Goal: Transaction & Acquisition: Book appointment/travel/reservation

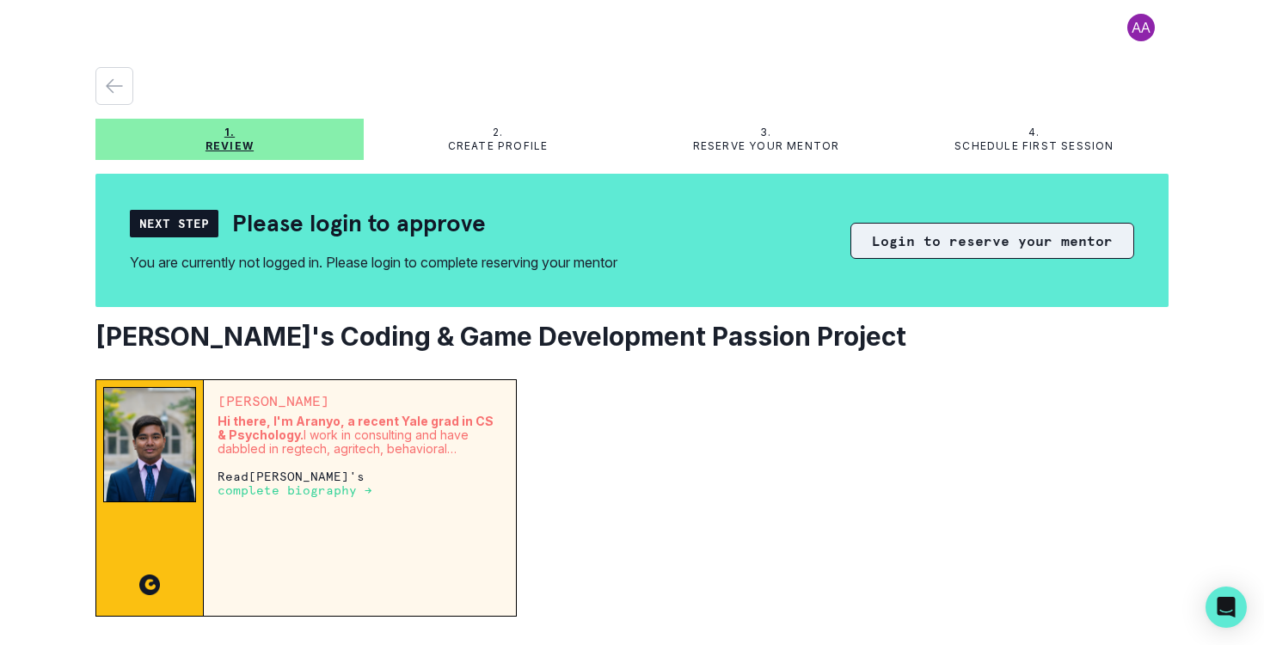
click at [950, 242] on button "Login to reserve your mentor" at bounding box center [992, 241] width 284 height 36
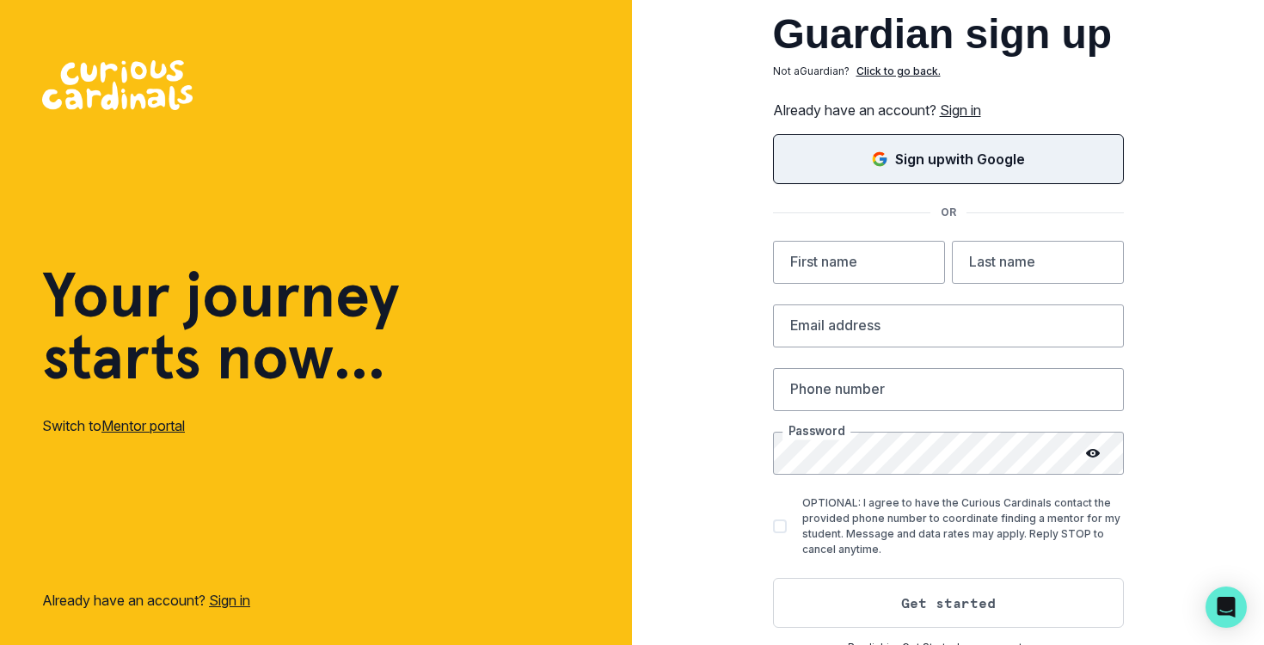
click at [927, 150] on p "Sign up with Google" at bounding box center [960, 159] width 130 height 21
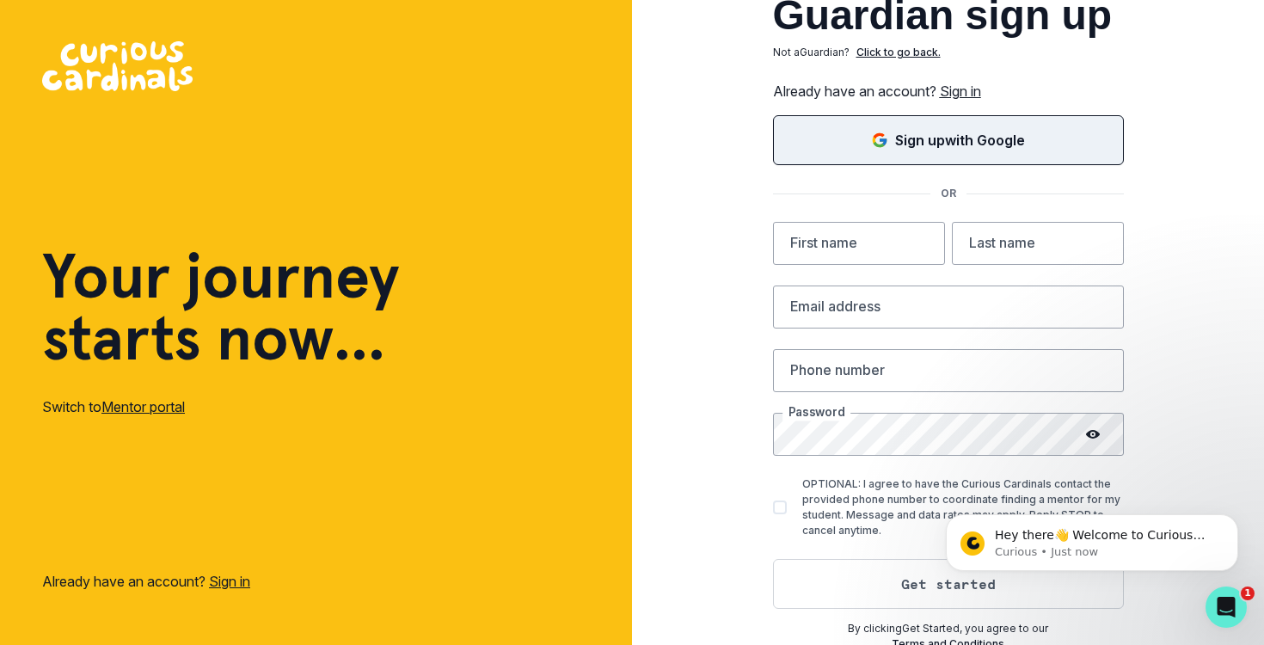
click at [966, 93] on link "Sign in" at bounding box center [960, 91] width 41 height 17
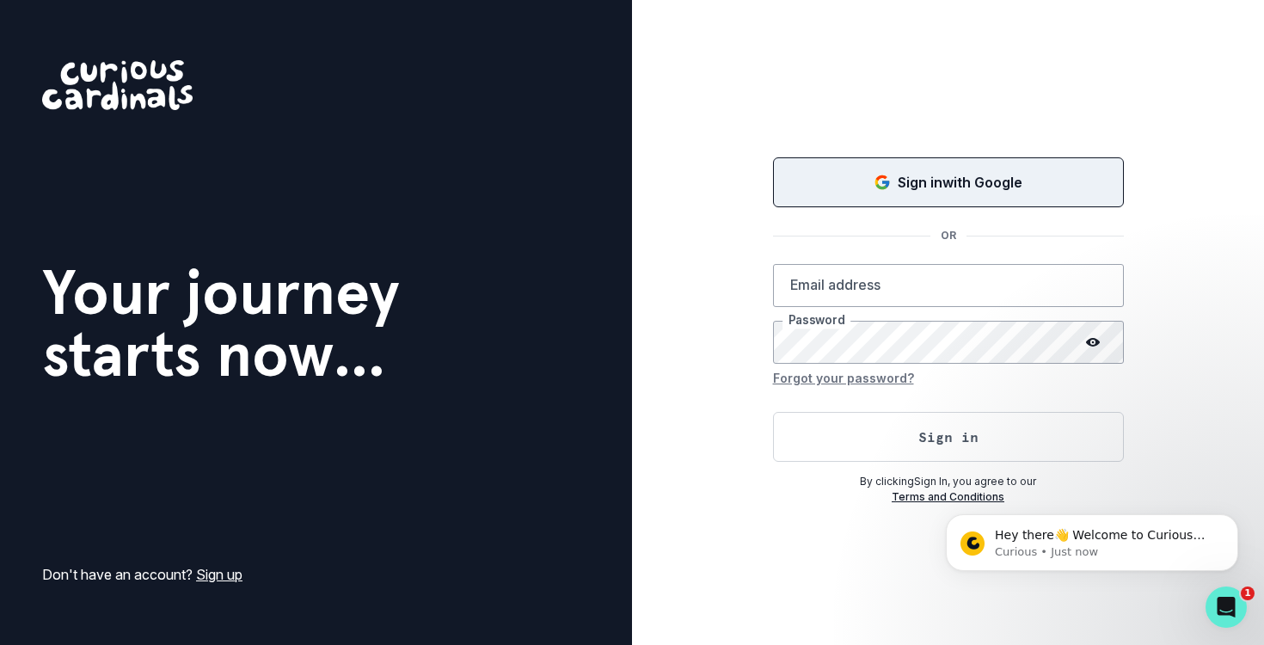
click at [947, 187] on p "Sign in with Google" at bounding box center [960, 182] width 125 height 21
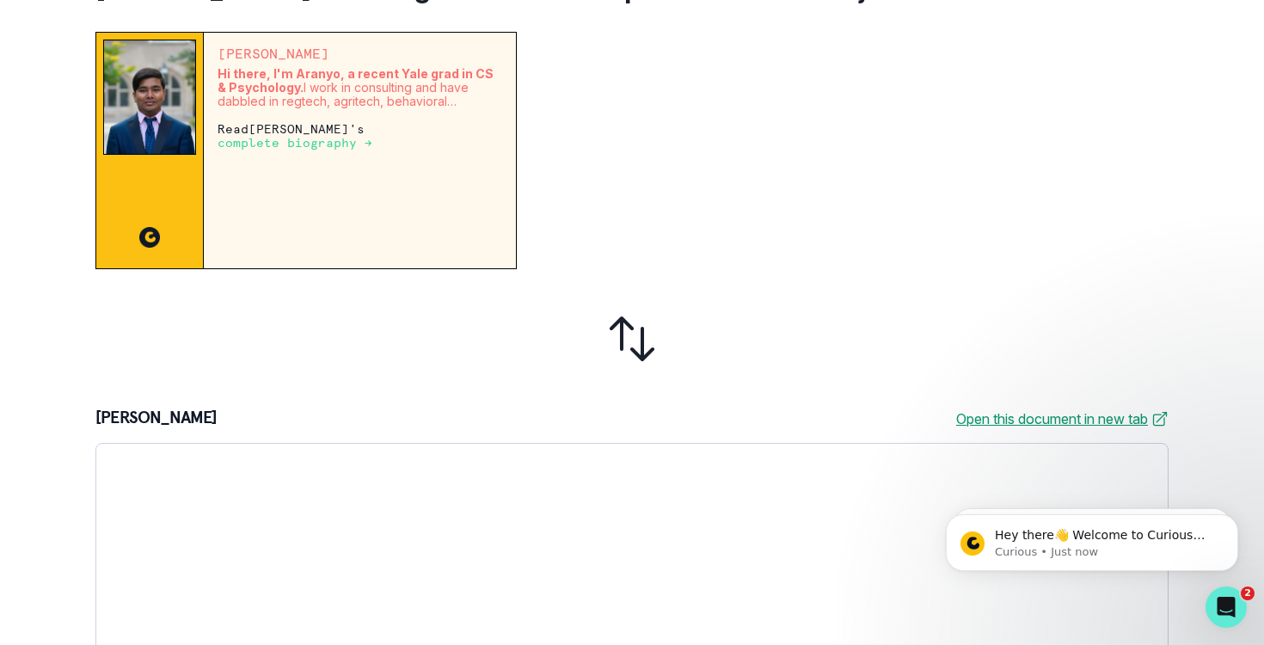
scroll to position [328, 0]
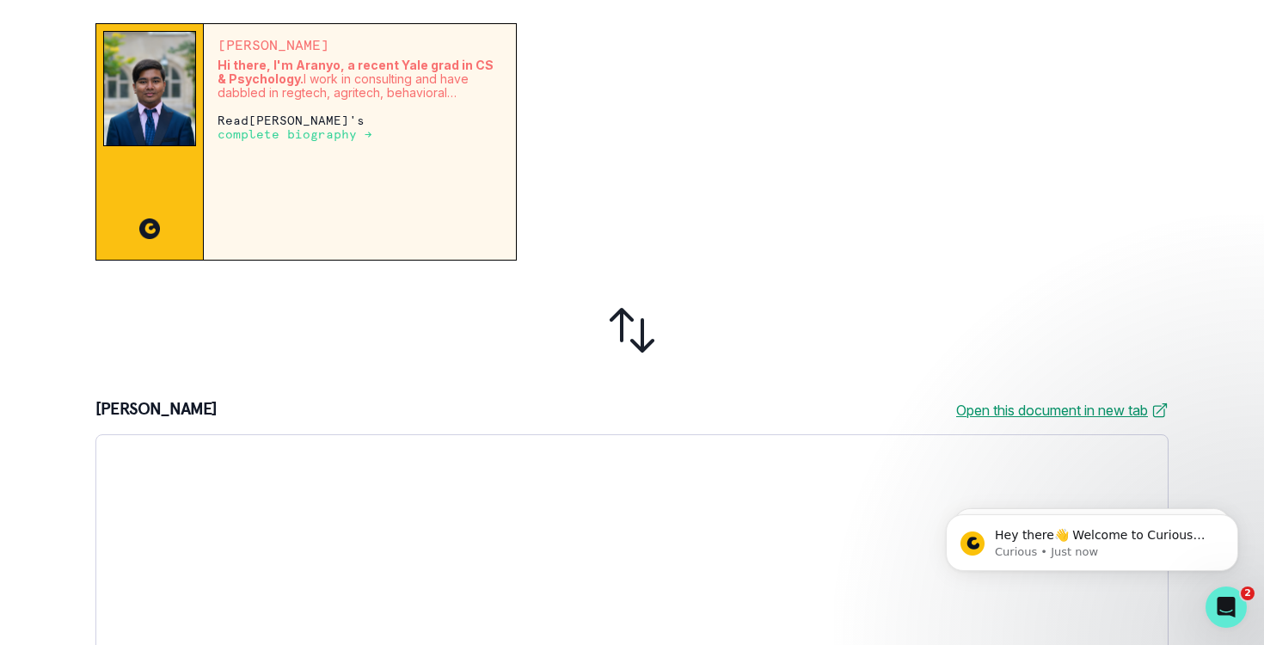
click at [372, 127] on p "complete biography →" at bounding box center [295, 134] width 155 height 14
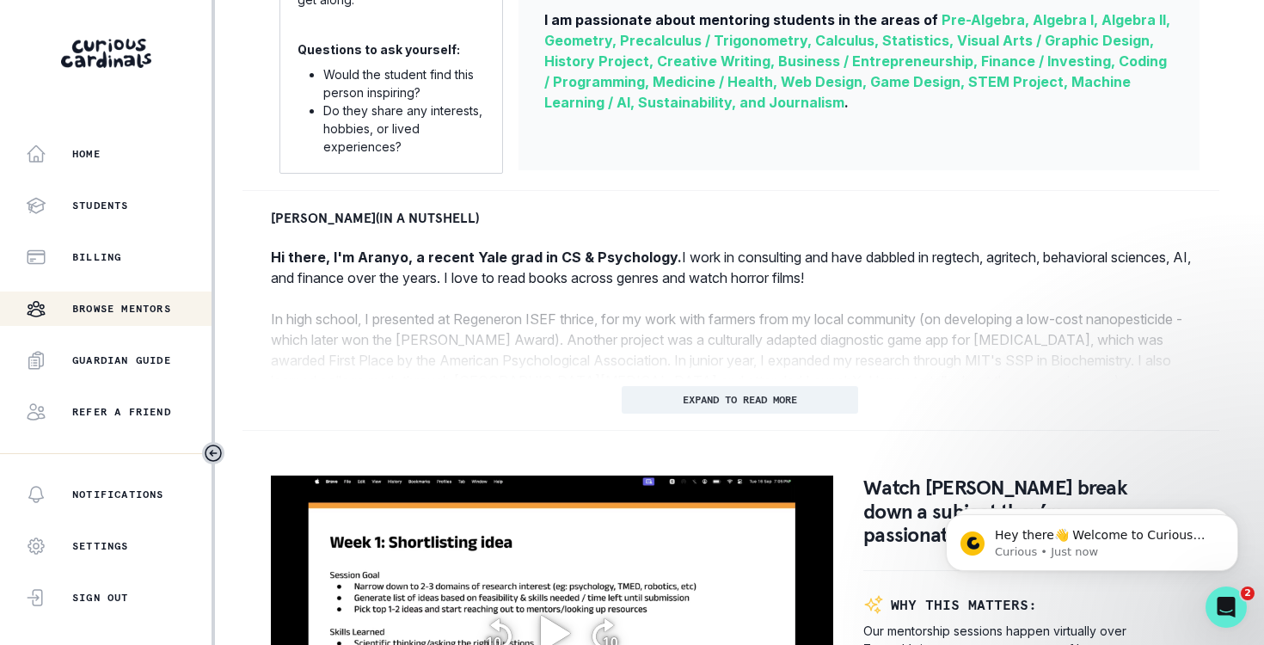
scroll to position [672, 0]
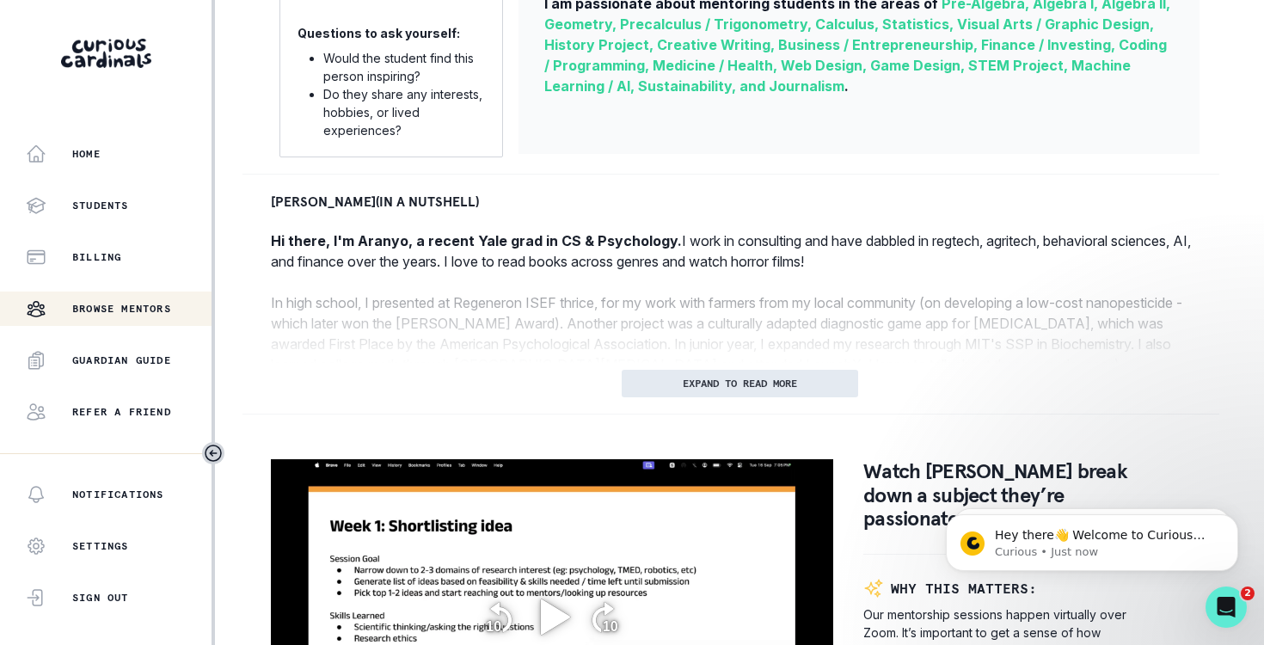
click at [732, 390] on button "EXPAND TO READ MORE" at bounding box center [740, 384] width 236 height 28
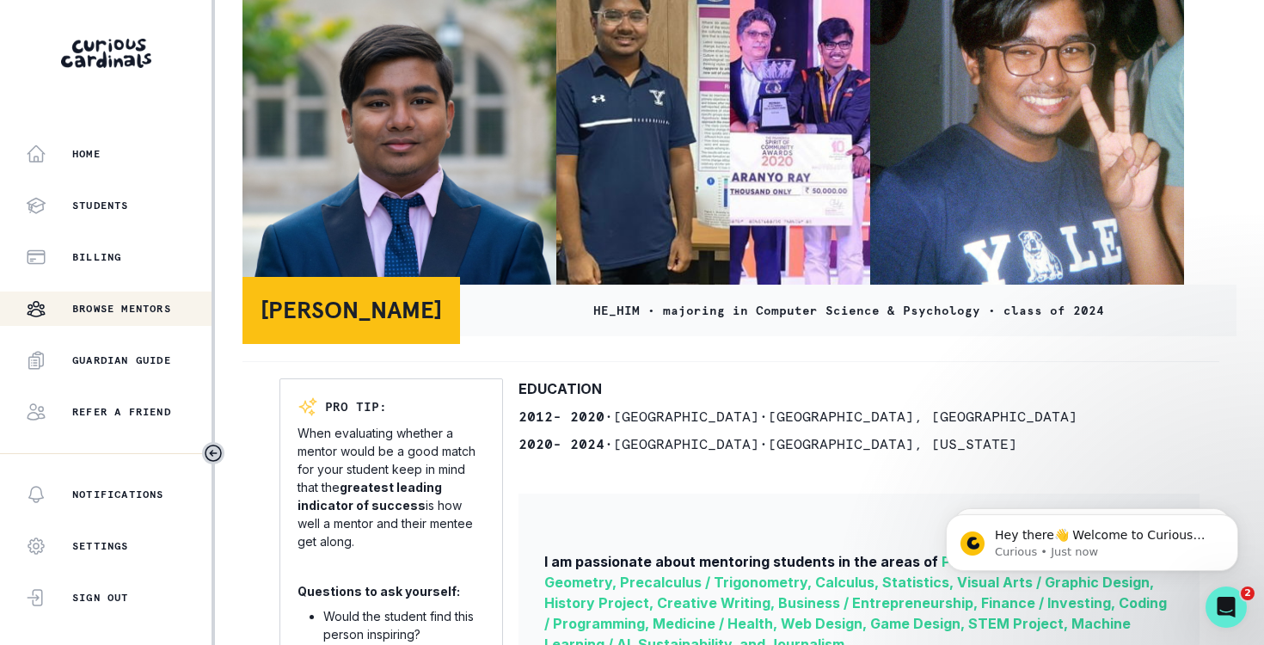
scroll to position [0, 0]
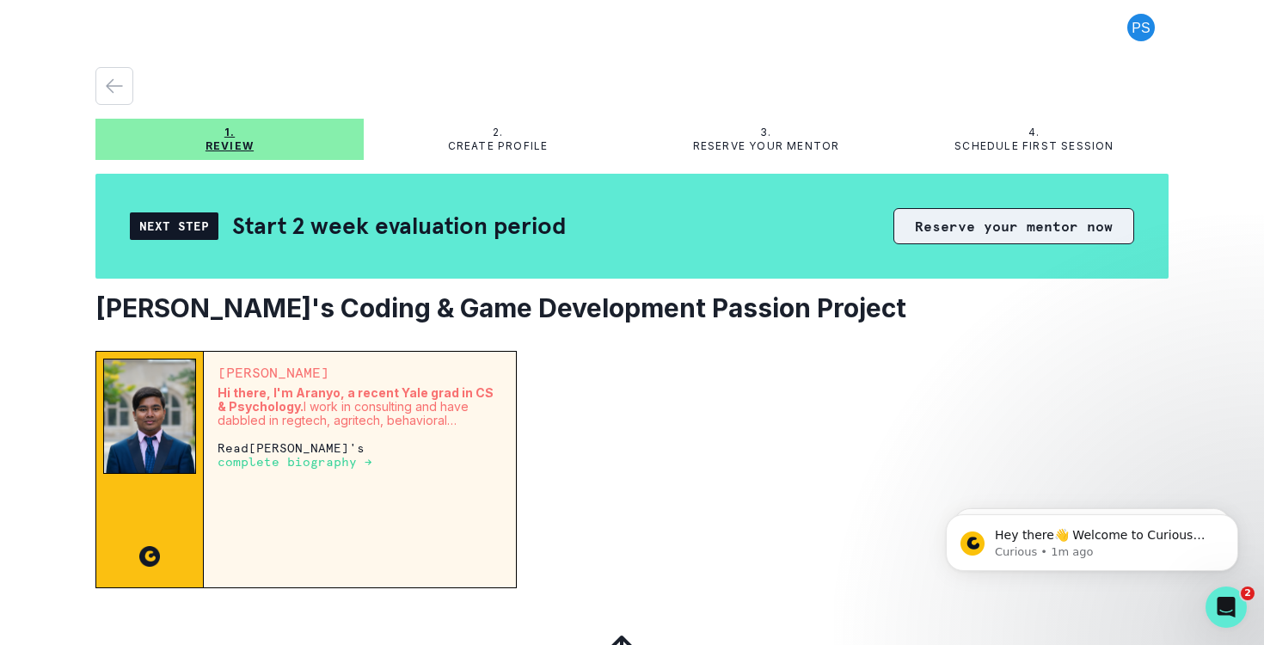
click at [1037, 231] on button "Reserve your mentor now" at bounding box center [1013, 226] width 241 height 36
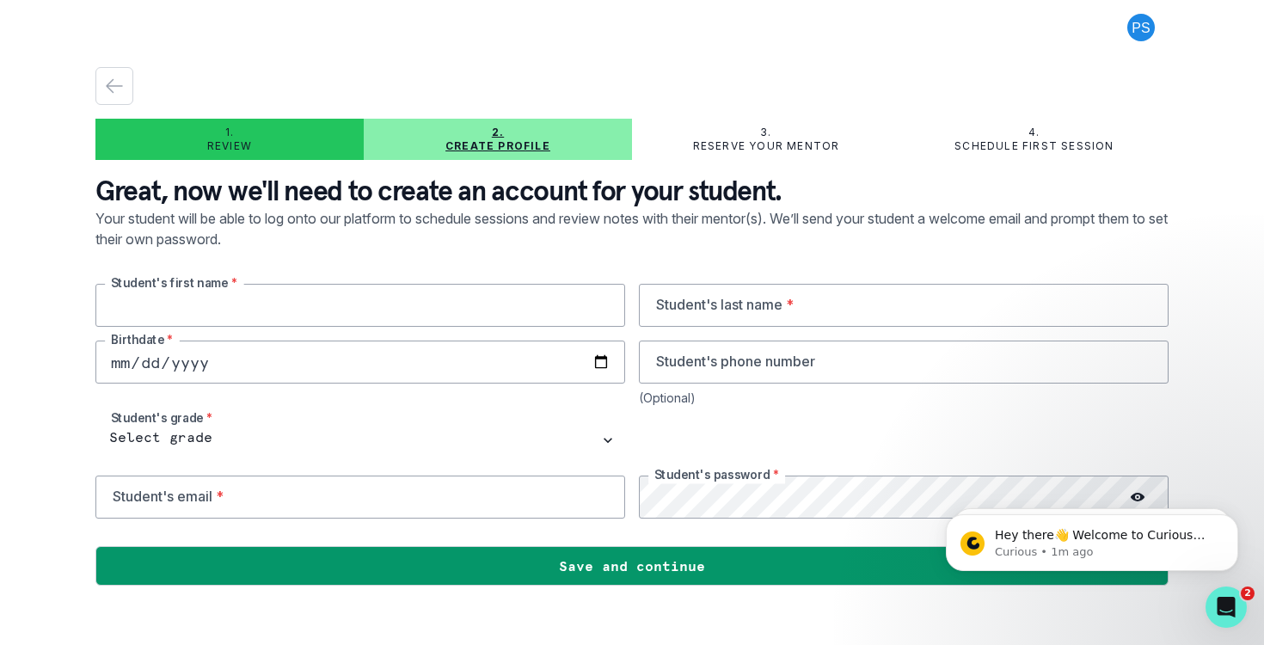
click at [388, 314] on input "text" at bounding box center [360, 305] width 530 height 43
type input "[PERSON_NAME]"
click at [1046, 318] on input "text" at bounding box center [904, 305] width 530 height 43
type input "[PERSON_NAME]"
click at [384, 356] on input "date" at bounding box center [360, 361] width 530 height 43
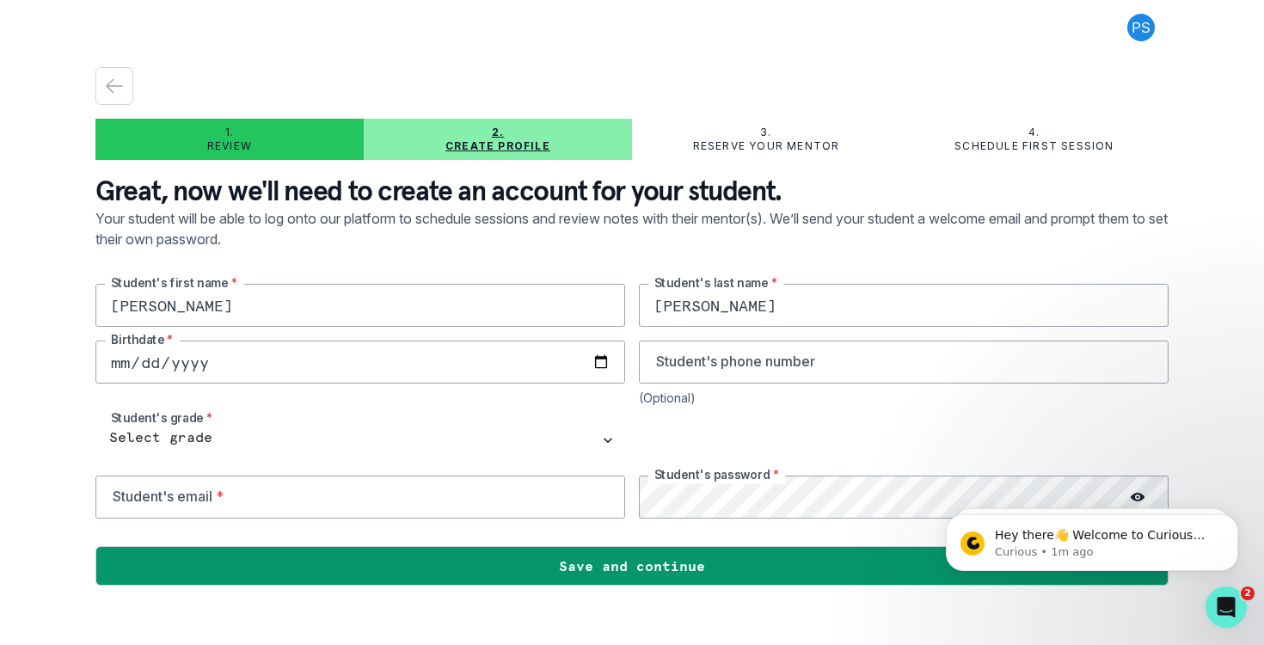
click at [346, 364] on input "date" at bounding box center [360, 361] width 530 height 43
click at [607, 360] on input "date" at bounding box center [360, 361] width 530 height 43
click at [213, 361] on input "[DATE]" at bounding box center [360, 361] width 530 height 43
click at [199, 361] on input "[DATE]" at bounding box center [360, 361] width 530 height 43
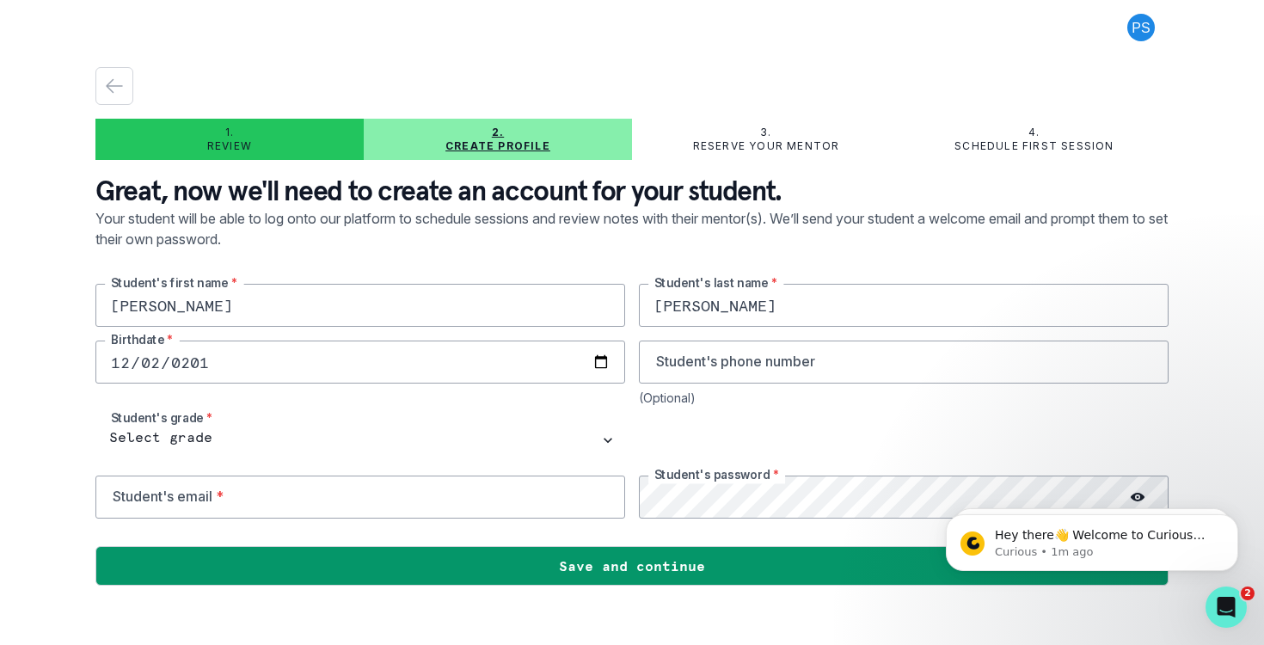
type input "[DATE]"
click at [782, 383] on input "tel" at bounding box center [904, 361] width 530 height 43
click at [174, 500] on input "email" at bounding box center [360, 496] width 530 height 43
type input "j"
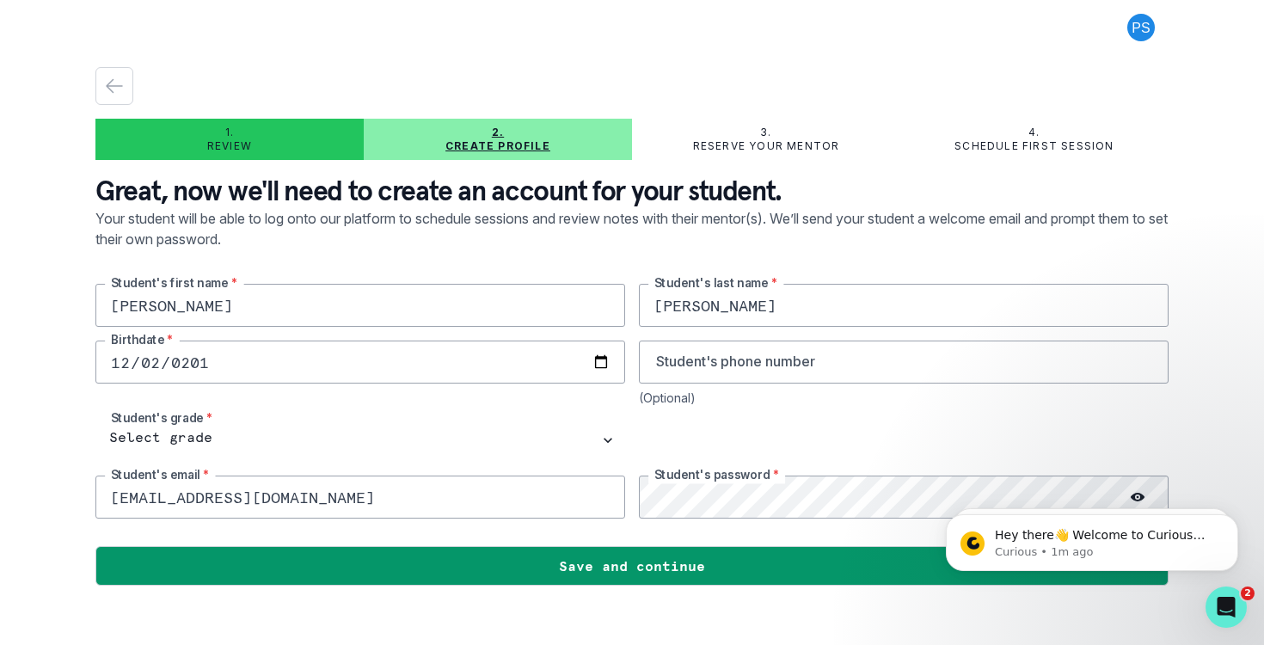
type input "[EMAIL_ADDRESS][DOMAIN_NAME]"
click at [1126, 498] on body "Hey there👋 Welcome to Curious Cardinals 🙌 Take a look around! If you have any q…" at bounding box center [1092, 538] width 330 height 107
click at [1233, 518] on icon "Dismiss notification" at bounding box center [1232, 519] width 6 height 6
click at [1231, 518] on icon "Dismiss notification" at bounding box center [1232, 519] width 6 height 6
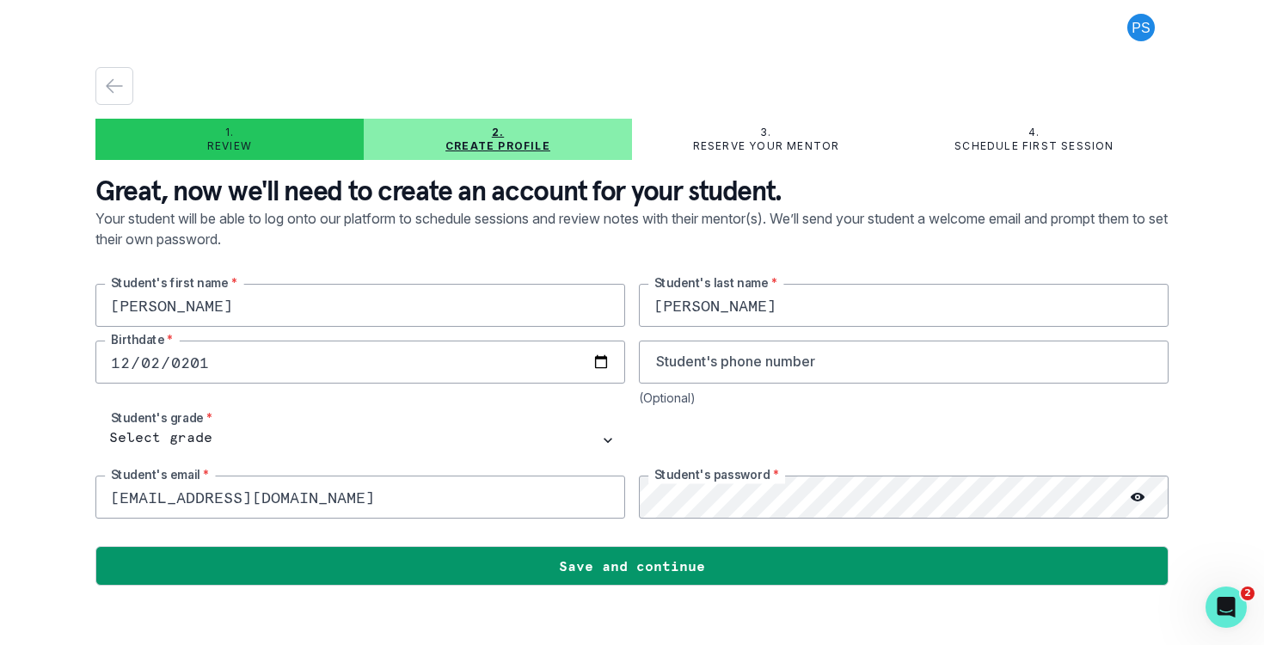
click at [1137, 497] on circle at bounding box center [1138, 497] width 3 height 3
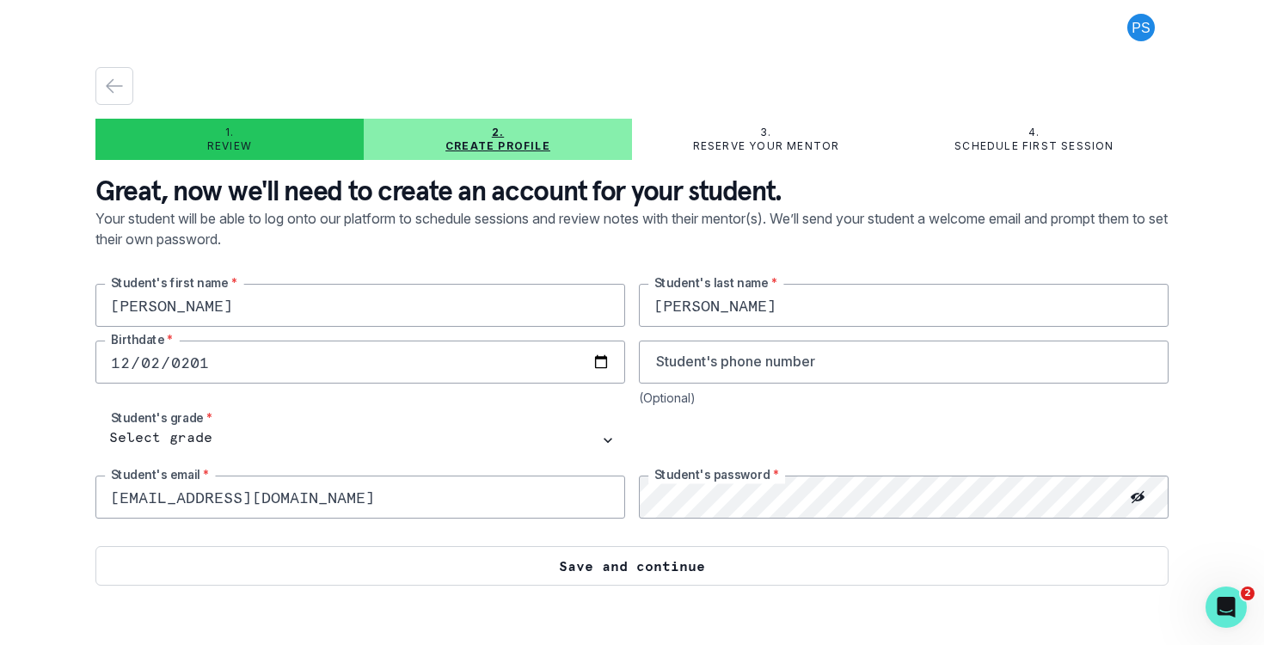
click at [664, 567] on button "Save and continue" at bounding box center [631, 566] width 1073 height 40
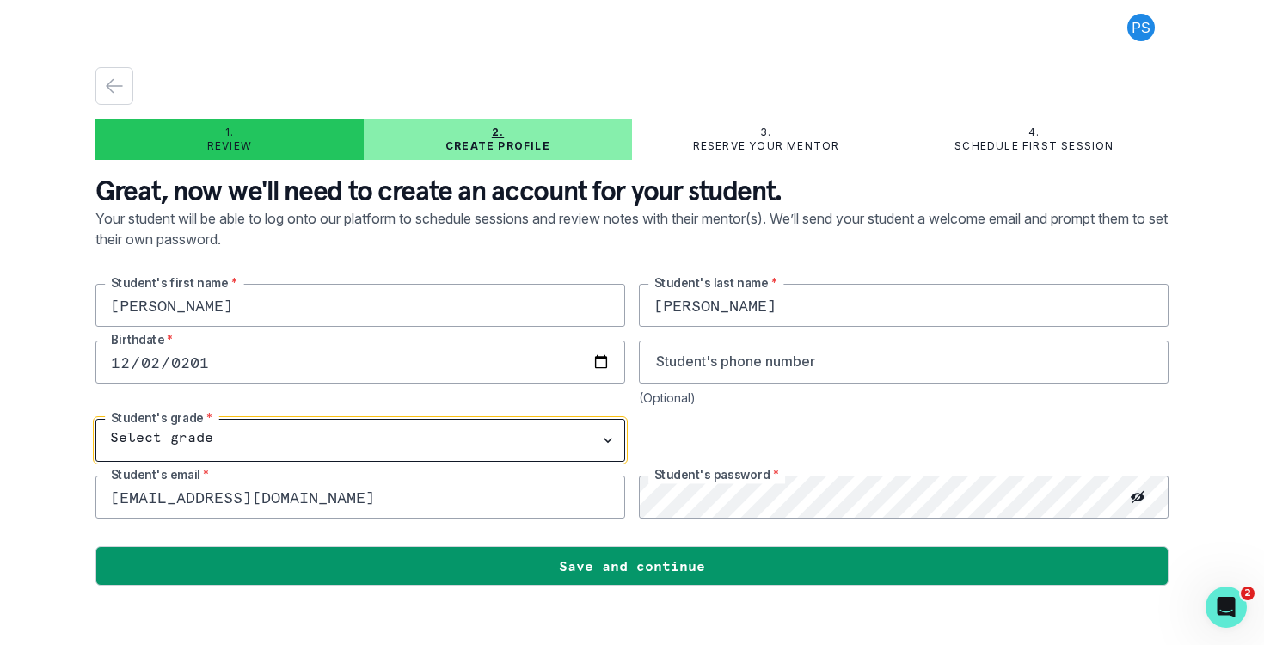
click at [506, 450] on select "Select grade 1st Grade 2nd Grade 3rd Grade 4th Grade 5th Grade 6th Grade 7th Gr…" at bounding box center [360, 440] width 530 height 43
select select "5th Grade"
click at [95, 419] on select "Select grade 1st Grade 2nd Grade 3rd Grade 4th Grade 5th Grade 6th Grade 7th Gr…" at bounding box center [360, 440] width 530 height 43
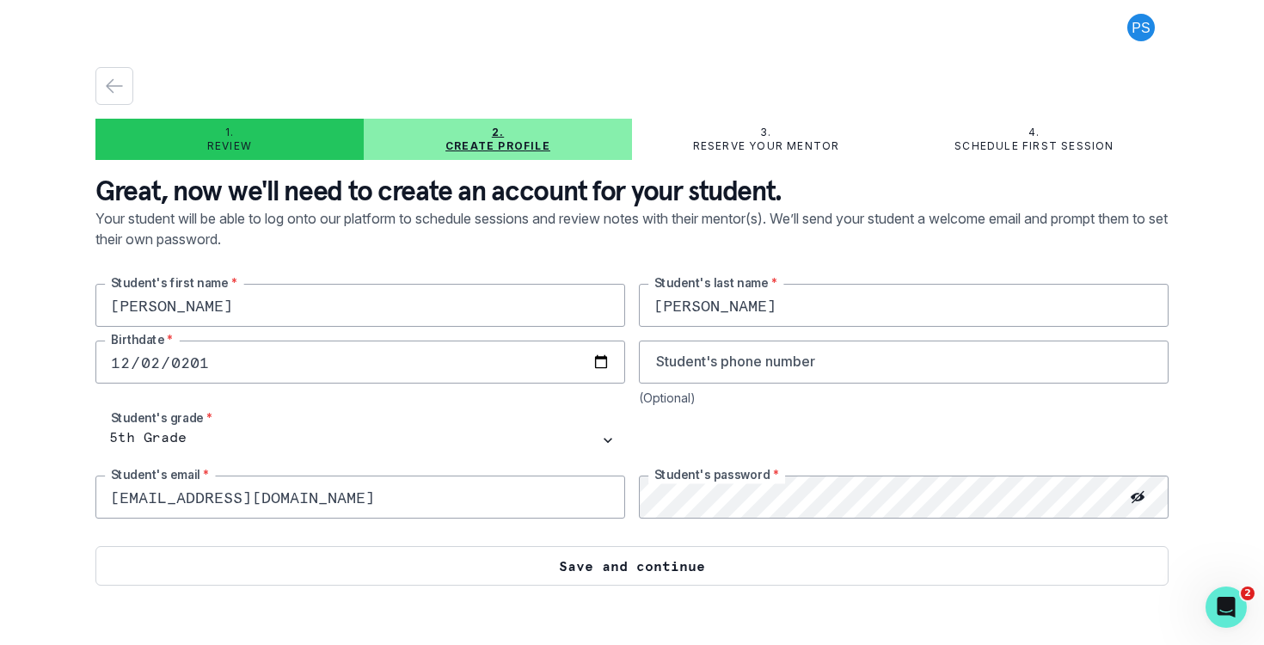
click at [594, 568] on button "Save and continue" at bounding box center [631, 566] width 1073 height 40
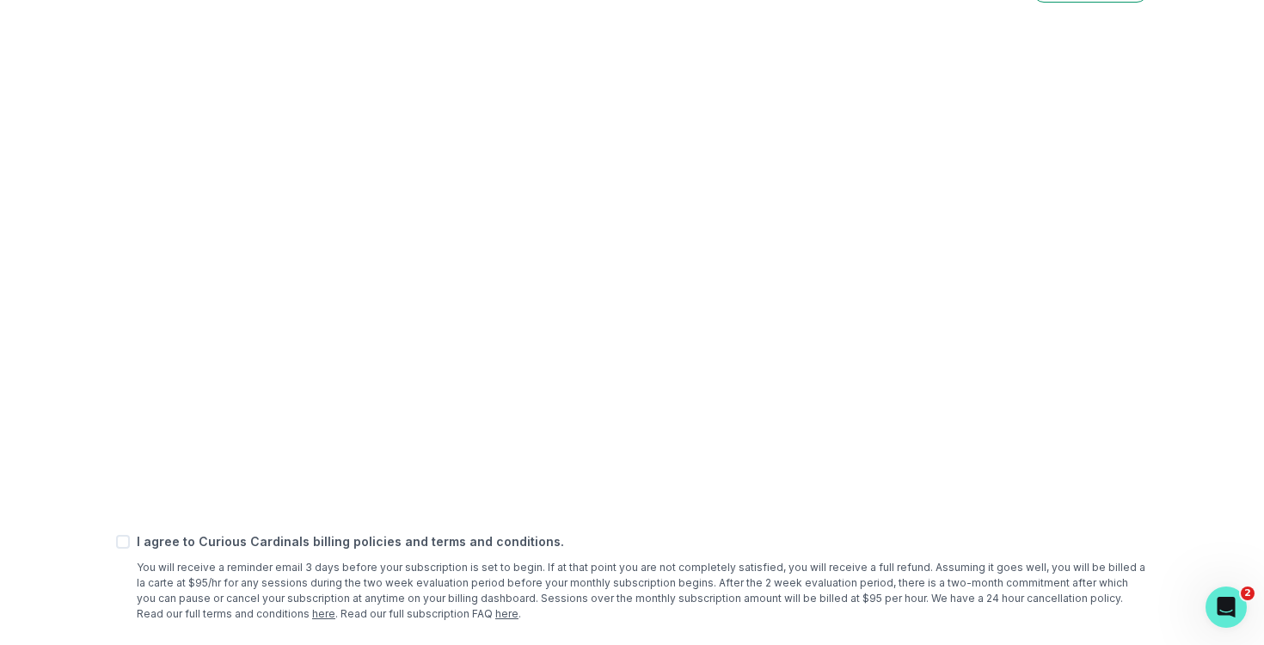
scroll to position [640, 0]
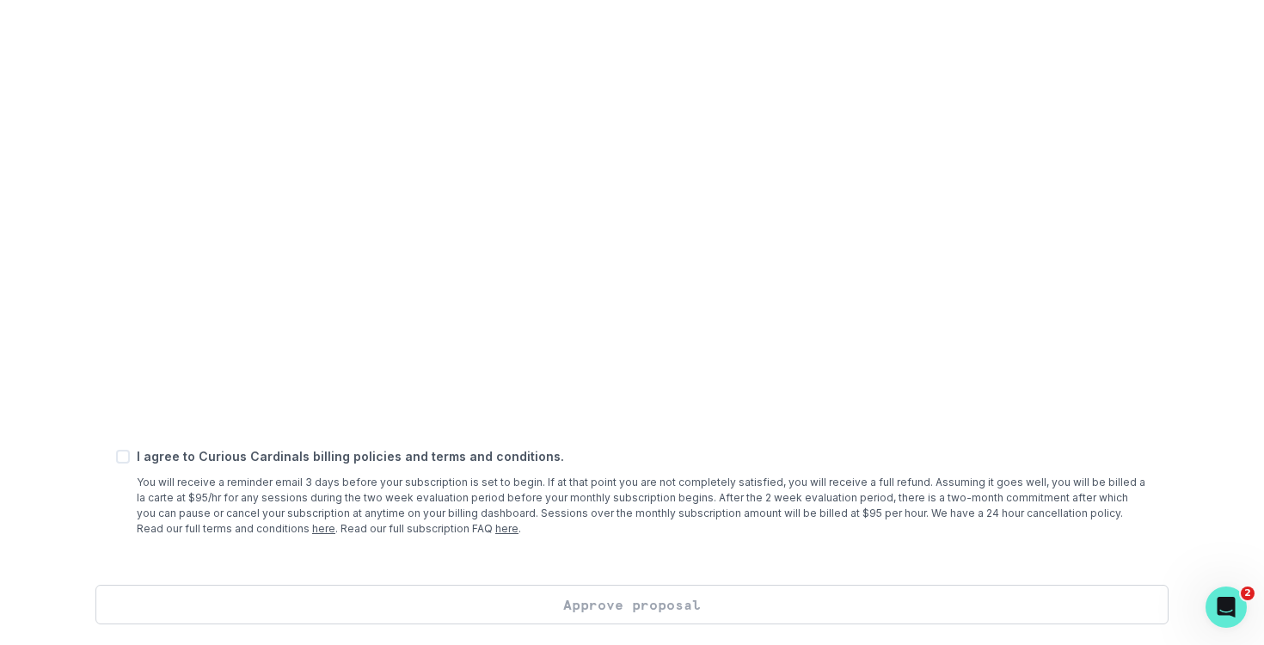
click at [120, 458] on span at bounding box center [123, 457] width 14 height 14
click at [116, 457] on input "checkbox" at bounding box center [115, 457] width 1 height 1
checkbox input "true"
click at [653, 604] on button "Approve proposal" at bounding box center [631, 605] width 1073 height 40
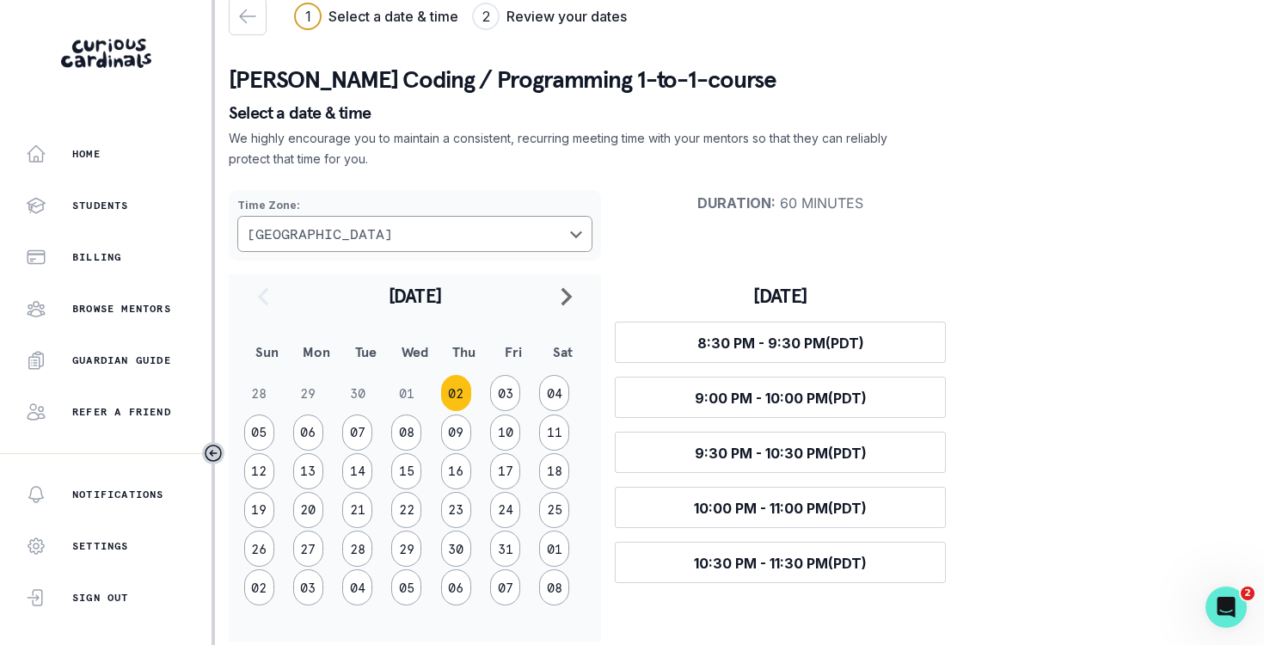
scroll to position [40, 0]
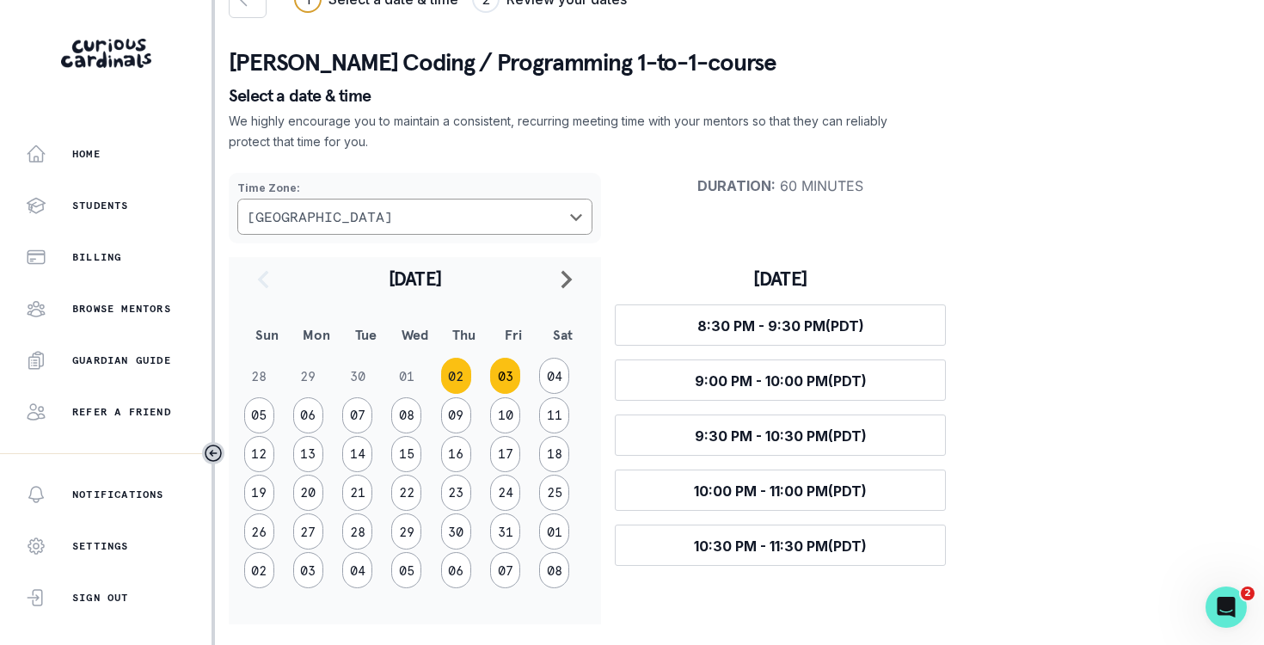
click at [514, 370] on button "03" at bounding box center [505, 376] width 30 height 36
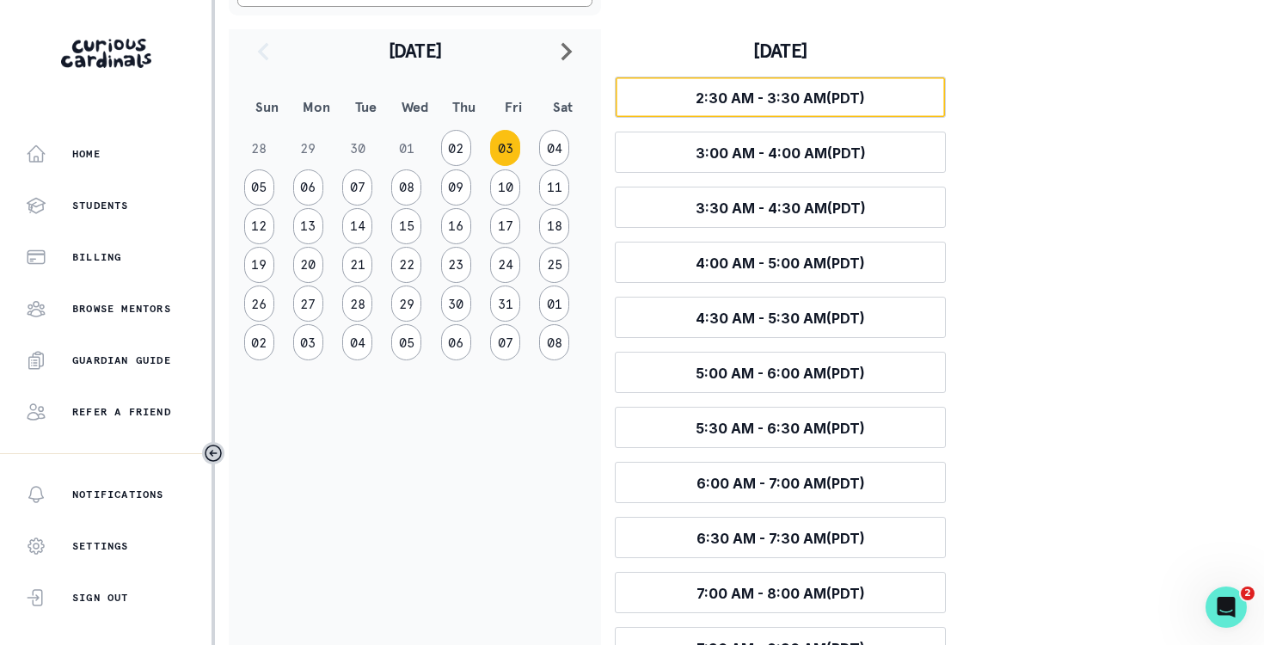
scroll to position [262, 0]
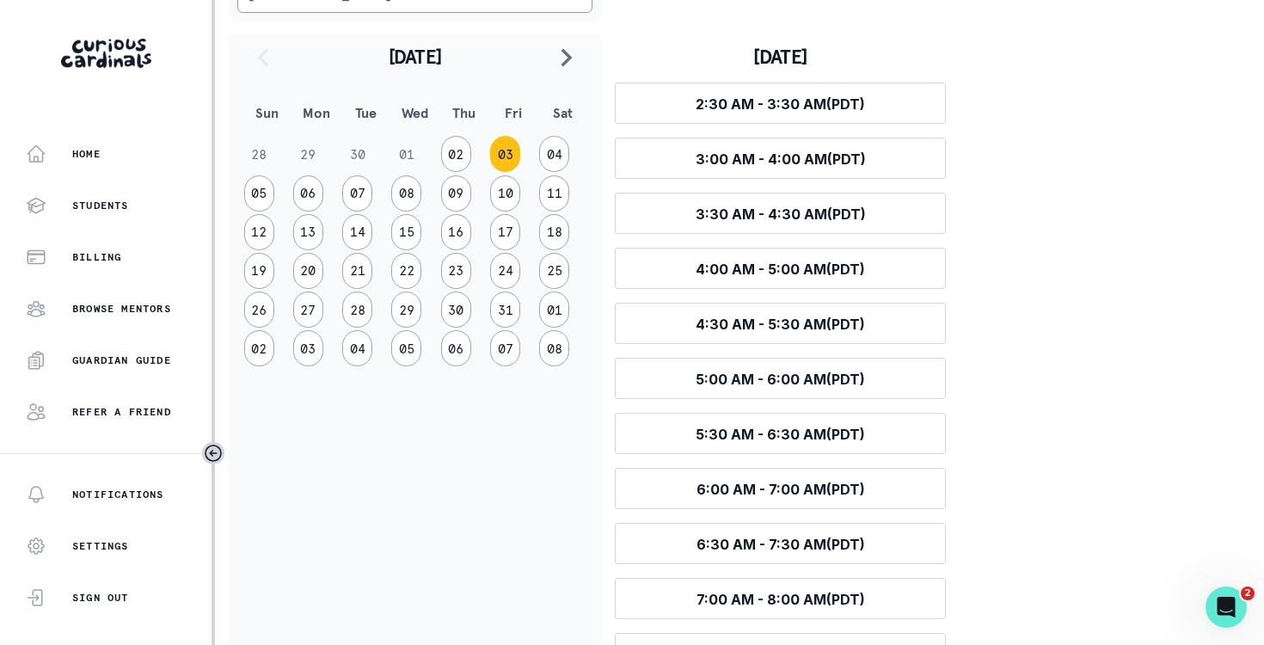
click at [551, 175] on td "11" at bounding box center [562, 193] width 49 height 39
click at [551, 156] on button "04" at bounding box center [554, 154] width 30 height 36
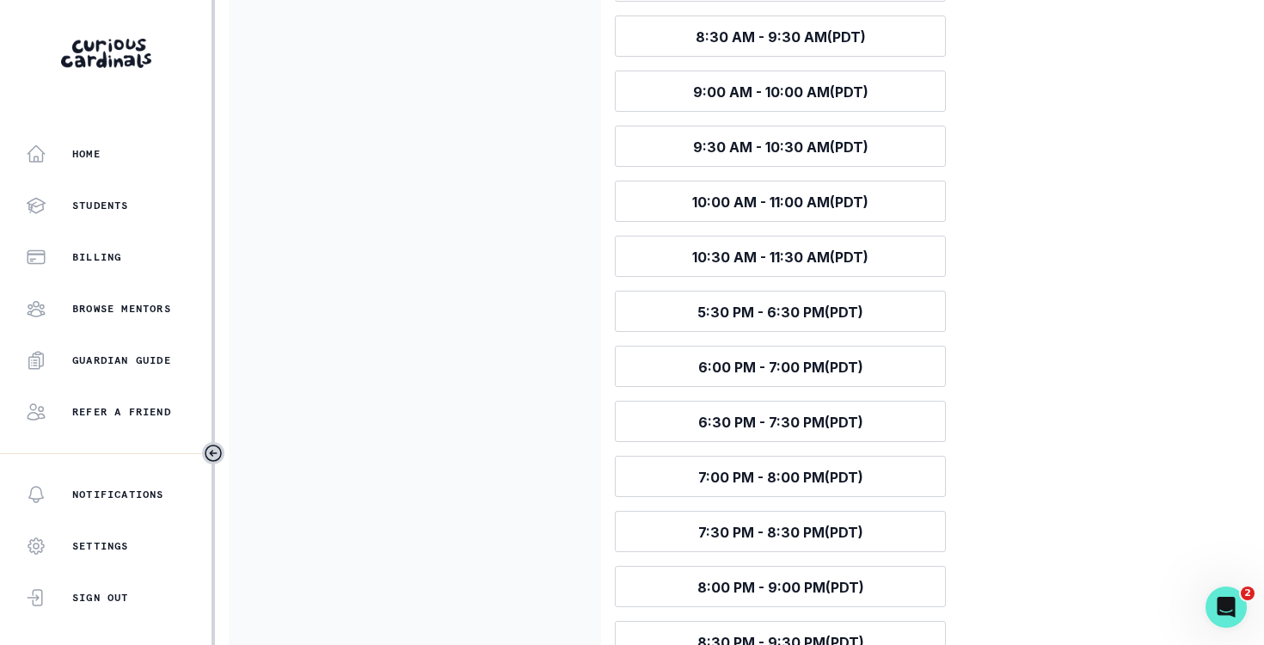
scroll to position [1003, 0]
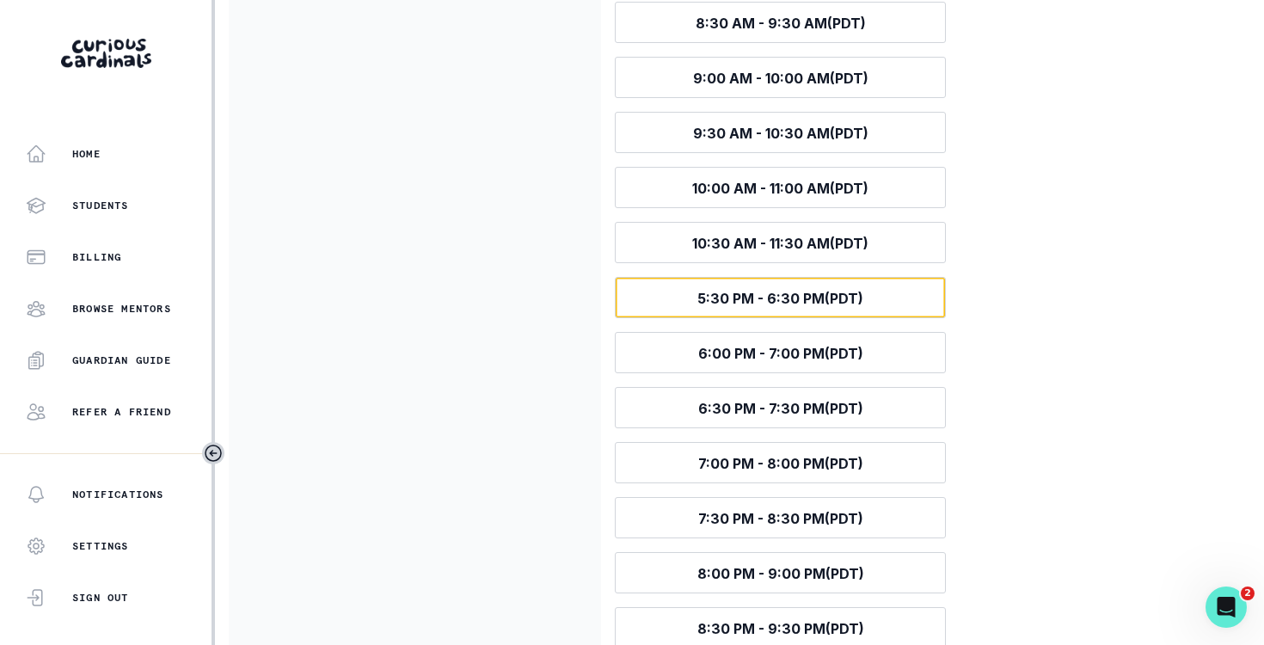
click at [765, 287] on button "Select time 5:30 PM - 6:30 PM (PDT)" at bounding box center [780, 297] width 331 height 41
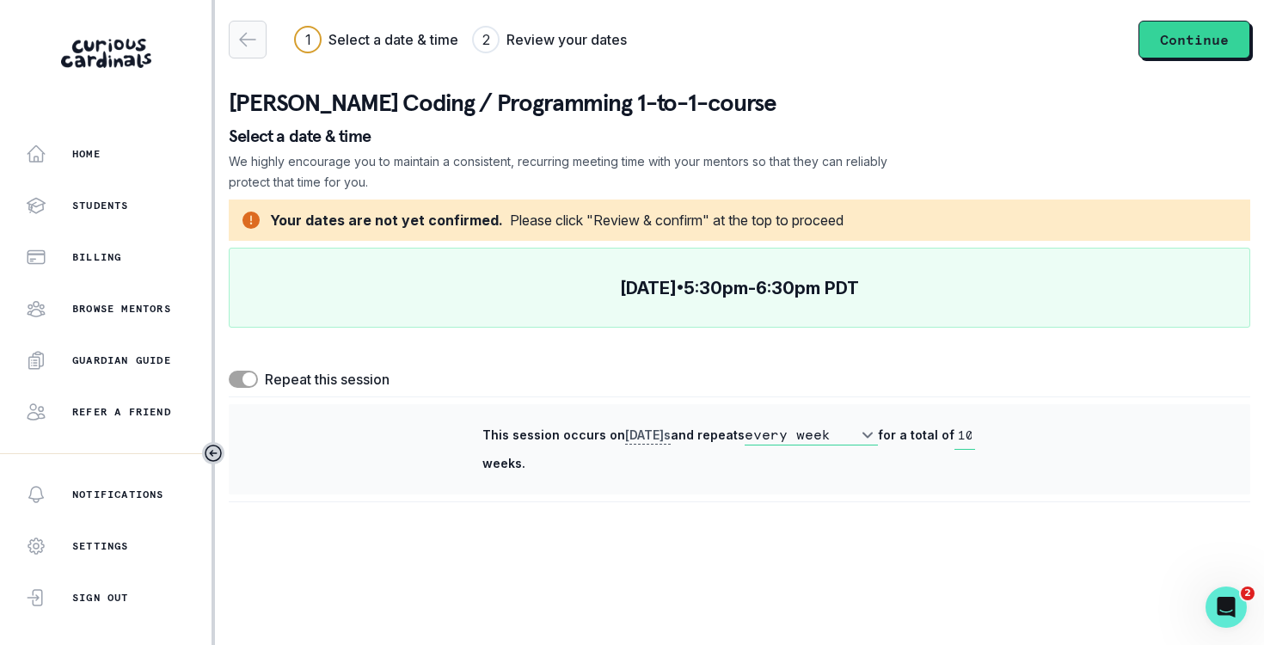
click at [255, 49] on icon "button" at bounding box center [247, 39] width 21 height 21
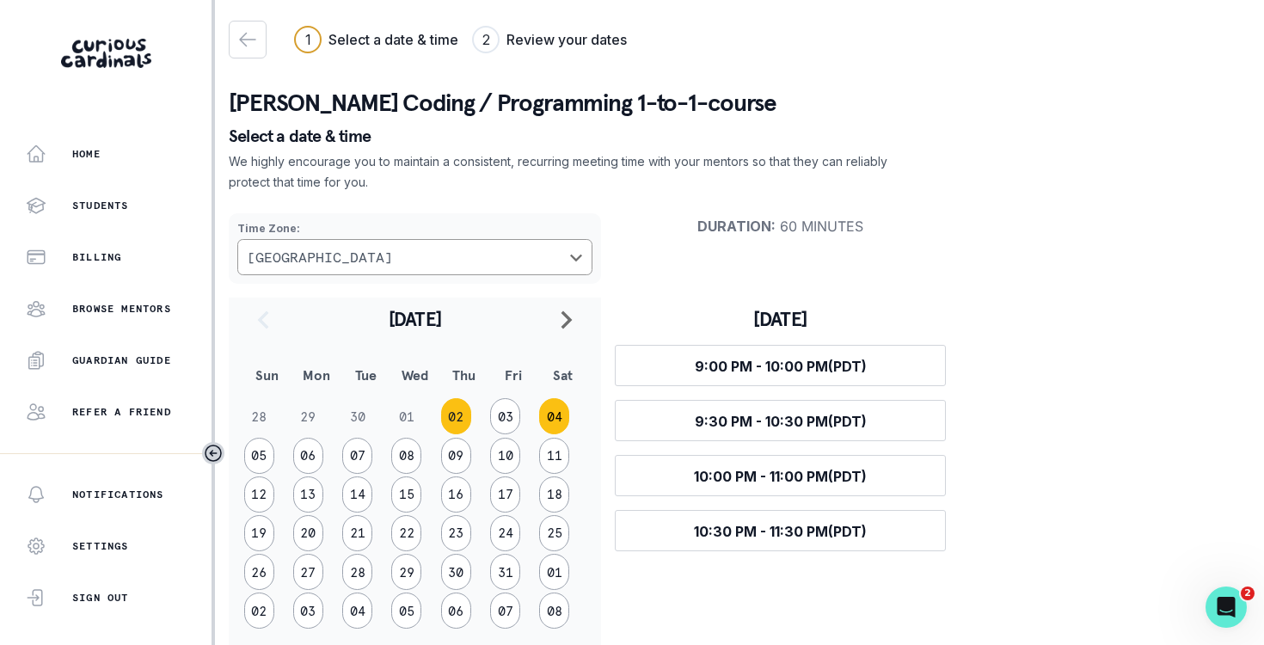
click at [558, 411] on button "04" at bounding box center [554, 416] width 30 height 36
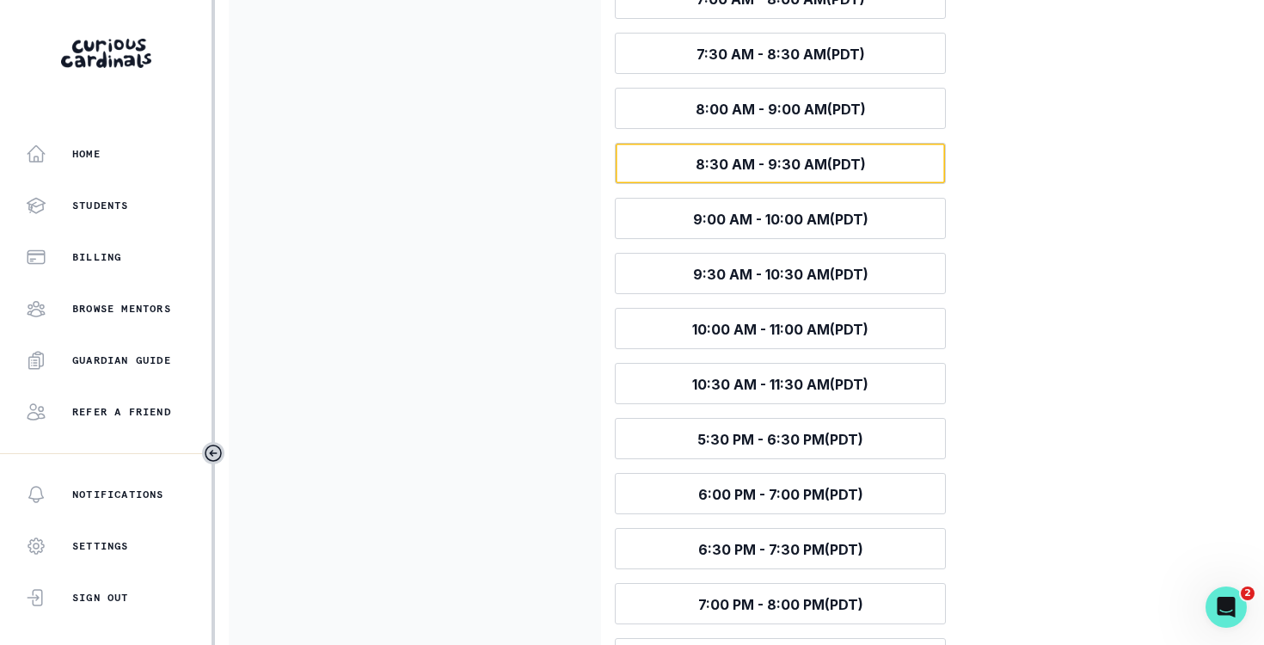
scroll to position [871, 0]
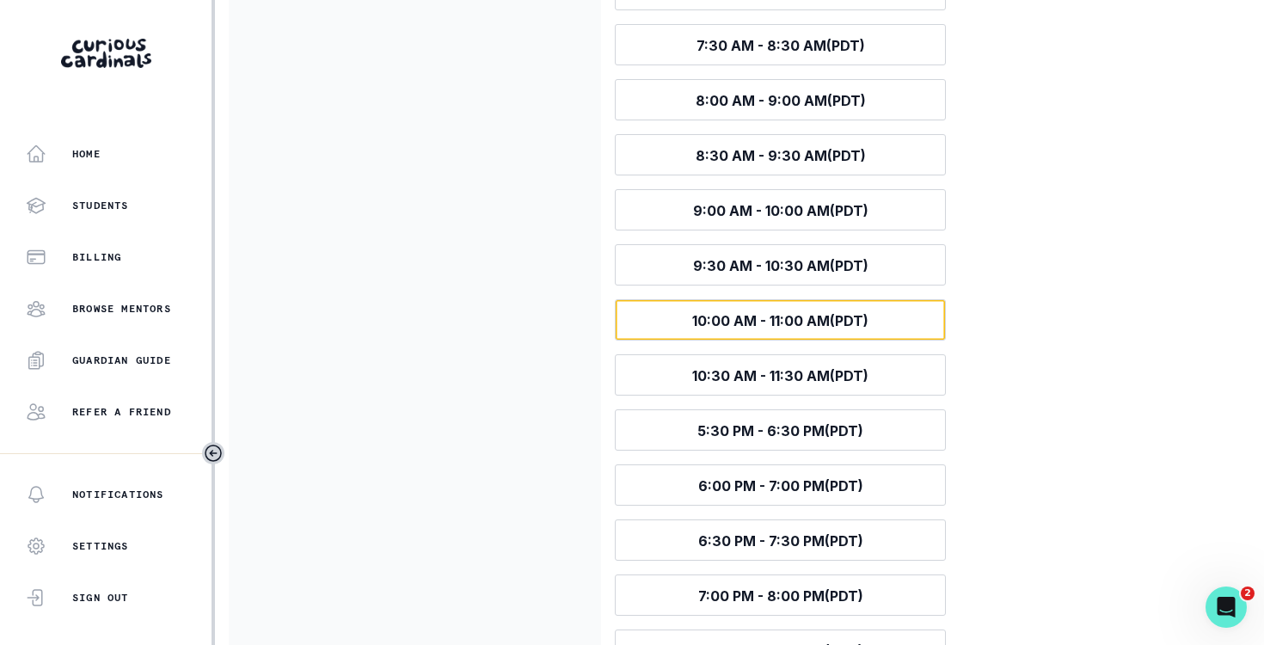
click at [788, 315] on span "10:00 AM - 11:00 AM (PDT)" at bounding box center [780, 320] width 176 height 17
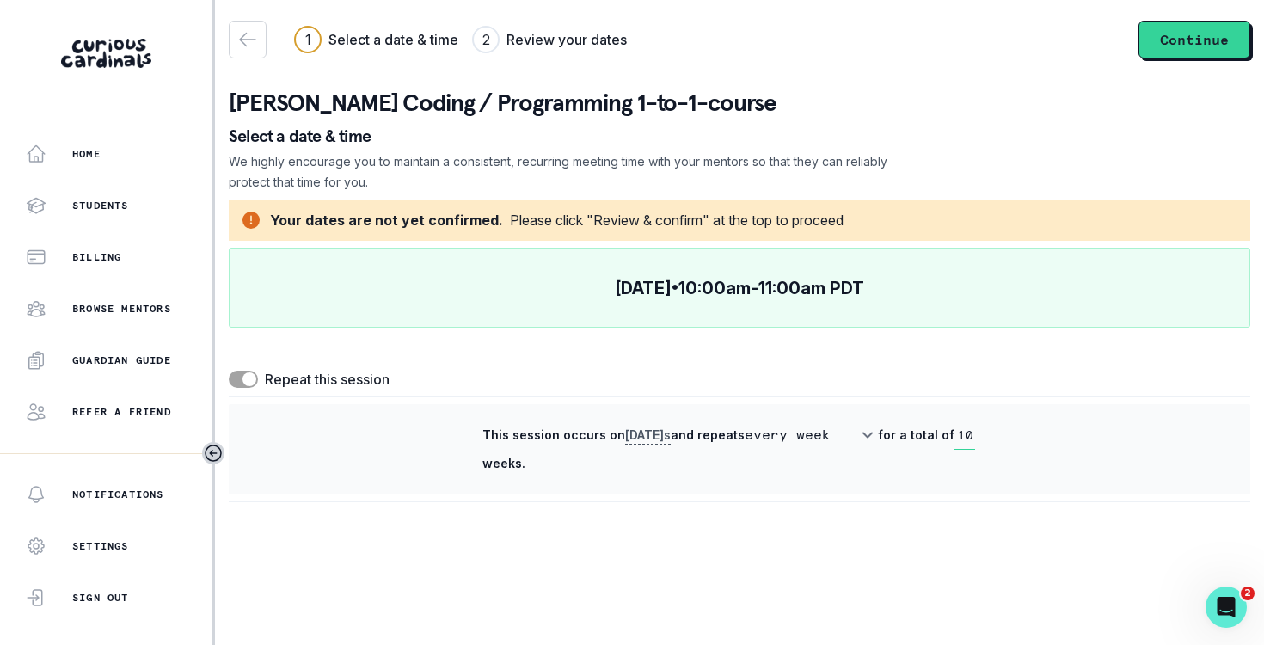
scroll to position [0, 0]
click at [247, 39] on icon "button" at bounding box center [247, 39] width 21 height 21
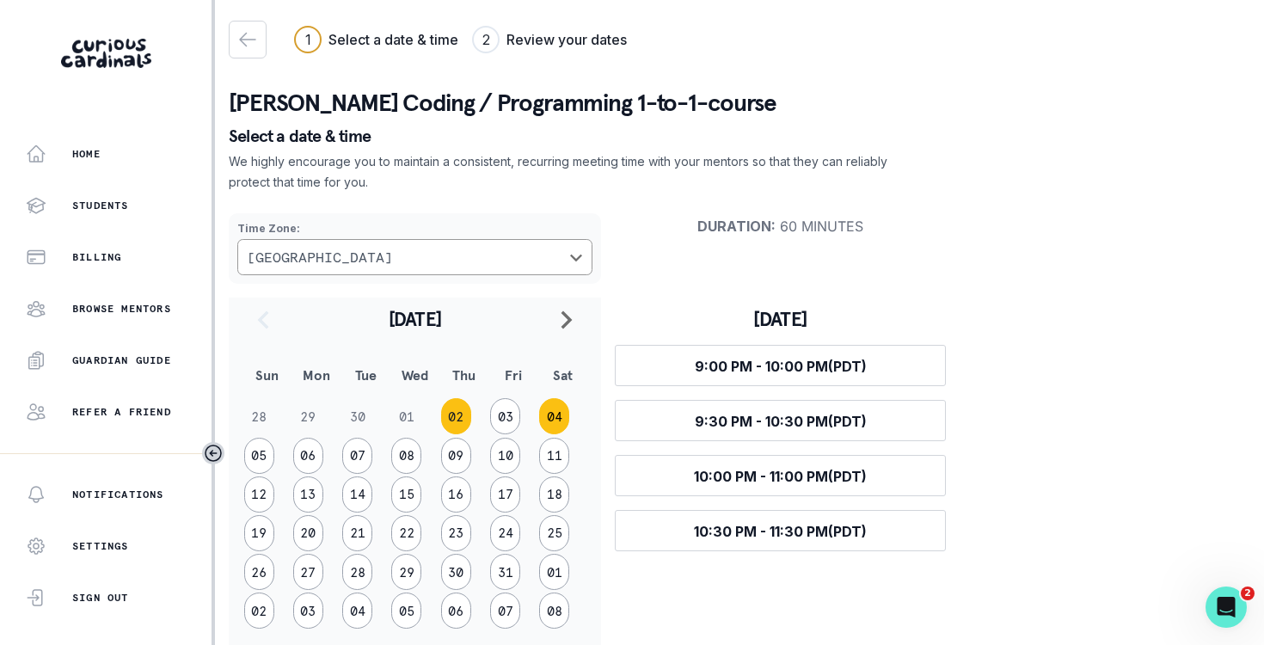
click at [552, 419] on button "04" at bounding box center [554, 416] width 30 height 36
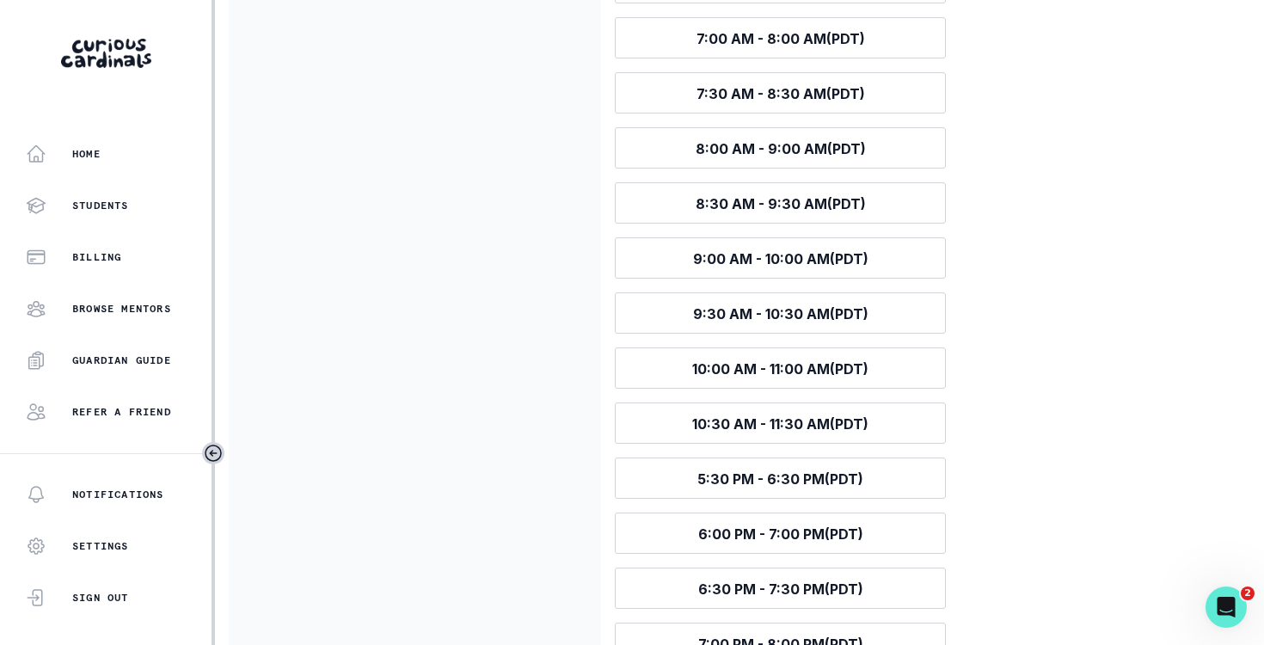
scroll to position [856, 0]
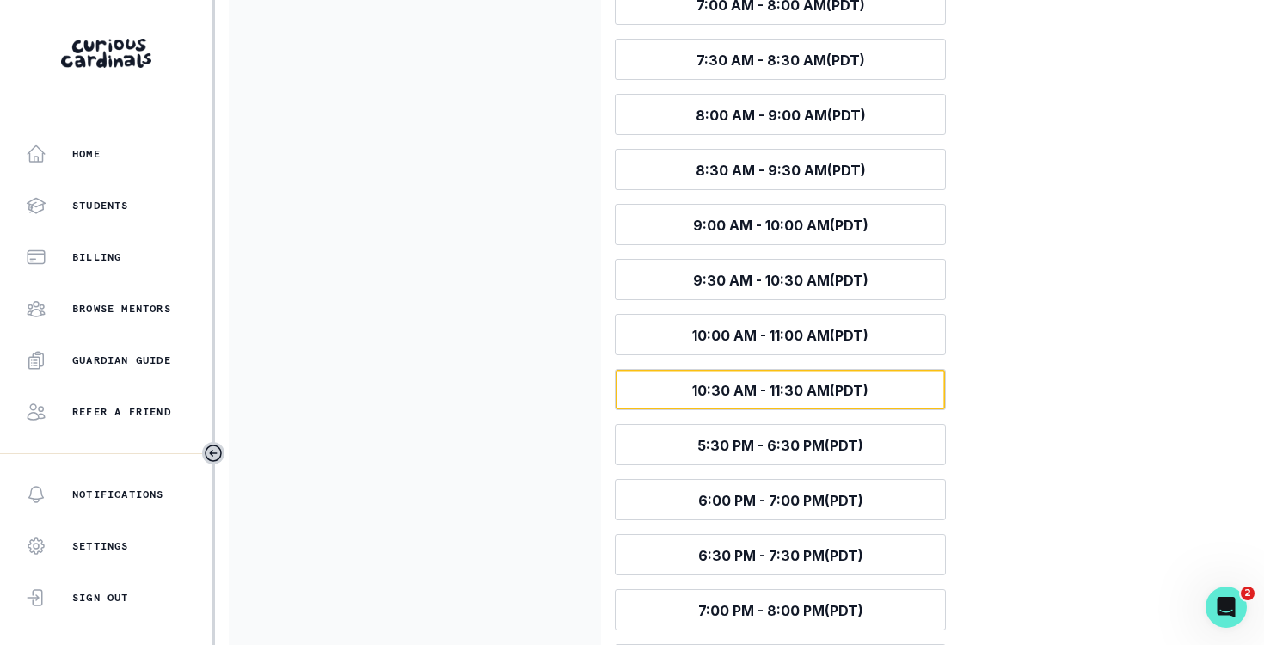
click at [754, 389] on span "10:30 AM - 11:30 AM (PDT)" at bounding box center [780, 390] width 176 height 17
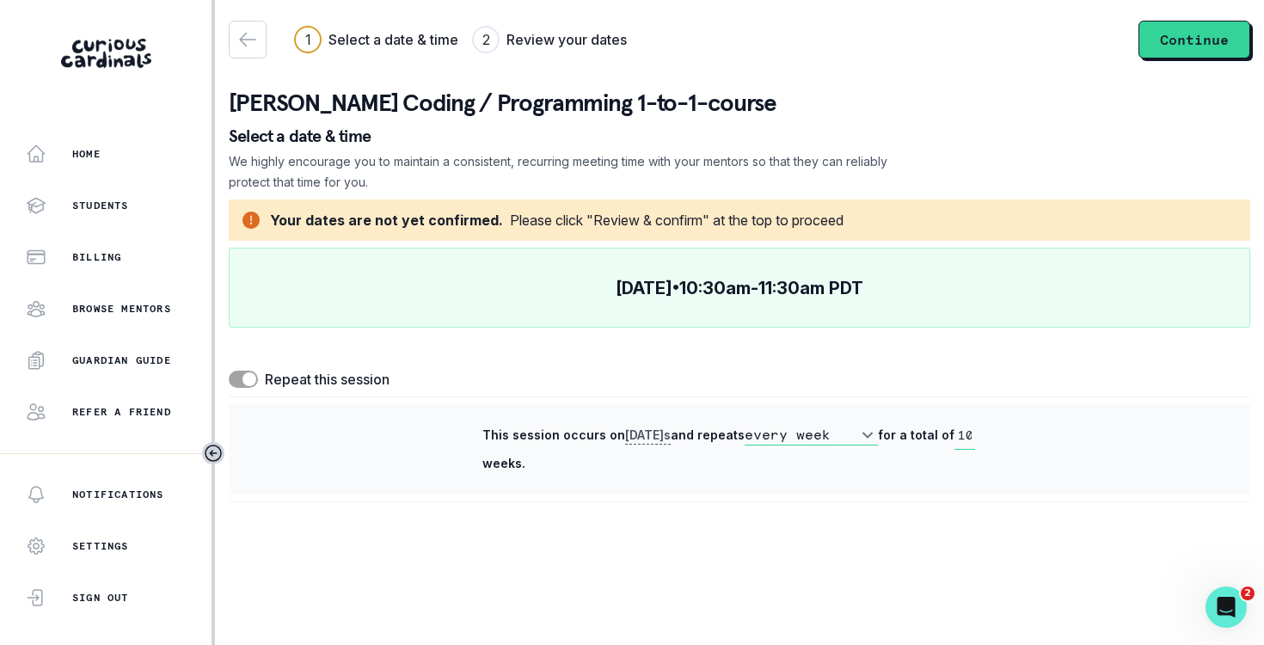
scroll to position [0, 0]
click at [1172, 40] on button "Continue" at bounding box center [1194, 40] width 112 height 38
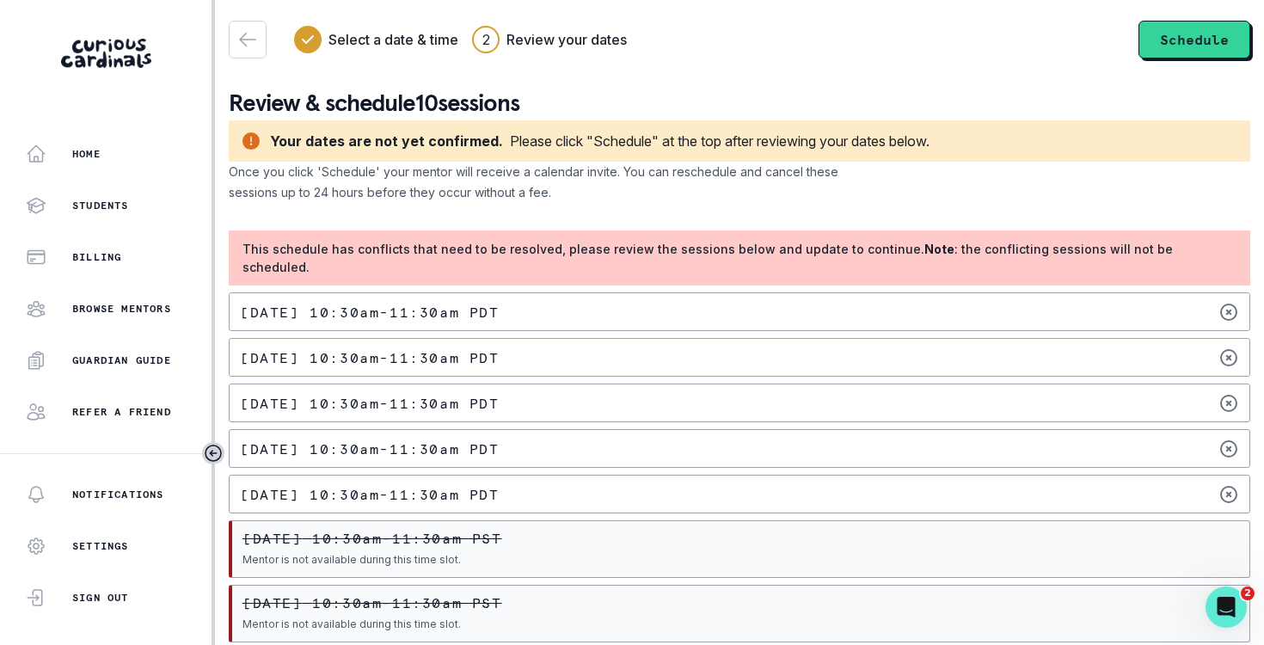
click at [742, 260] on p "This schedule has conflicts that need to be resolved, please review the session…" at bounding box center [739, 258] width 994 height 36
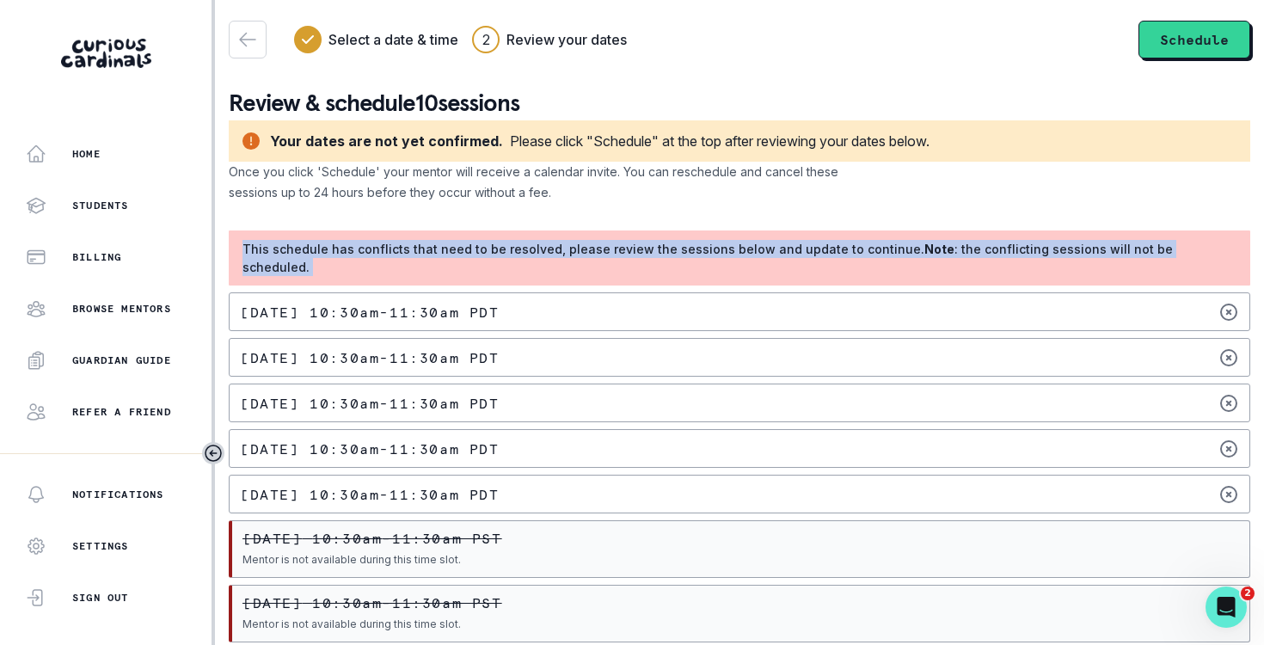
click at [742, 260] on p "This schedule has conflicts that need to be resolved, please review the session…" at bounding box center [739, 258] width 994 height 36
click at [755, 260] on p "This schedule has conflicts that need to be resolved, please review the session…" at bounding box center [739, 258] width 994 height 36
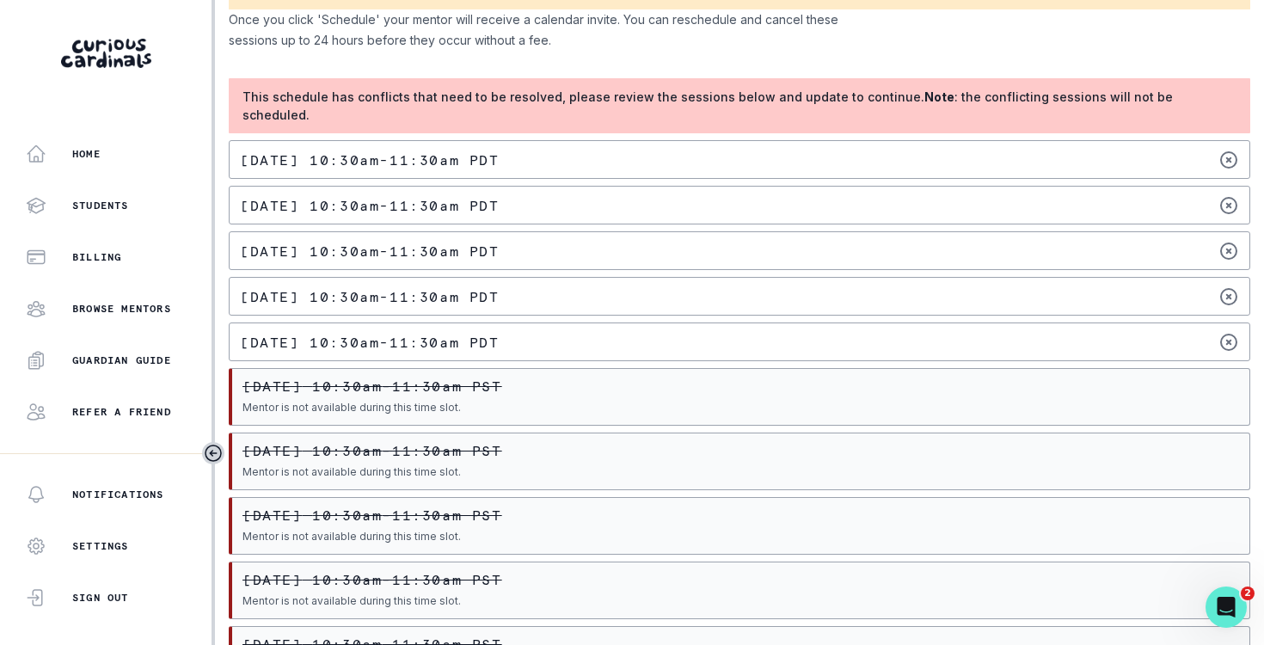
scroll to position [163, 0]
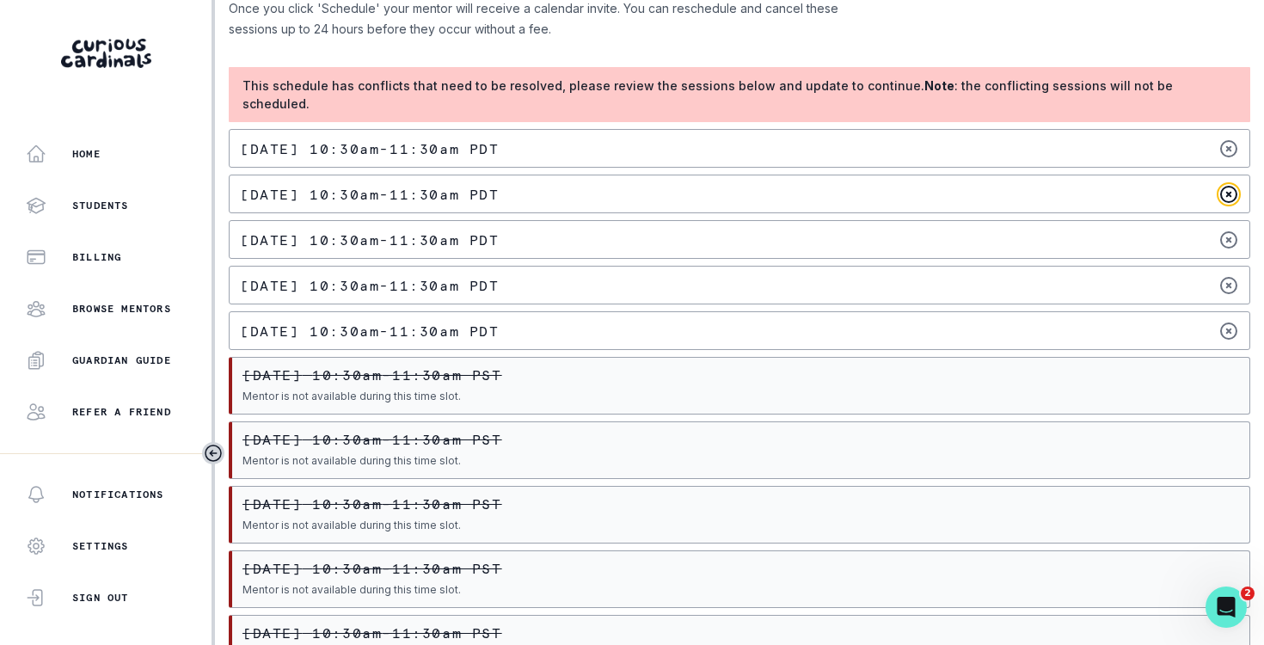
click at [1229, 192] on icon at bounding box center [1228, 194] width 21 height 21
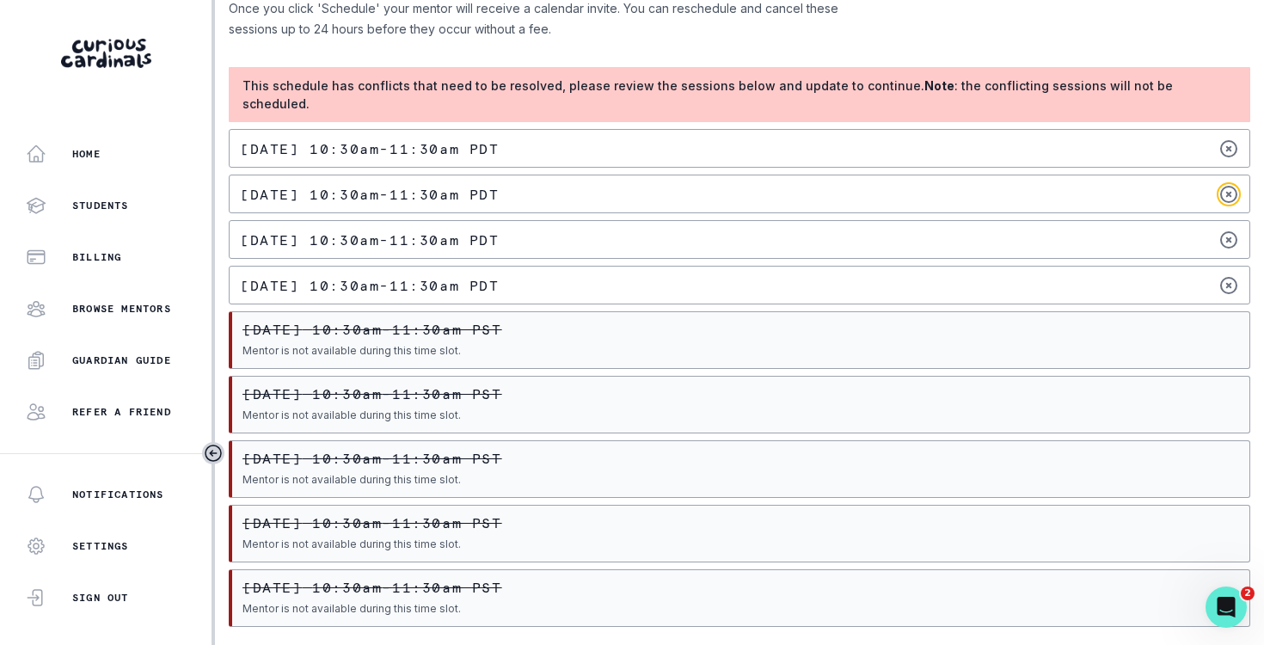
click at [1229, 192] on icon at bounding box center [1228, 194] width 21 height 21
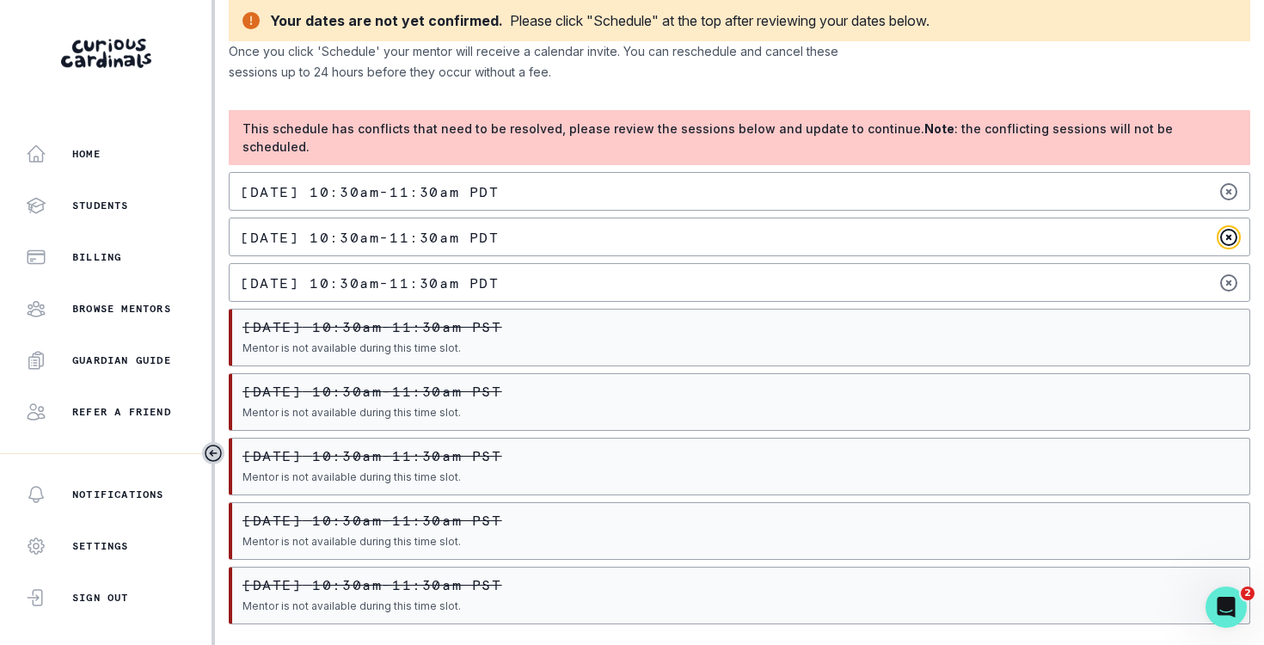
click at [1229, 245] on icon at bounding box center [1228, 237] width 15 height 15
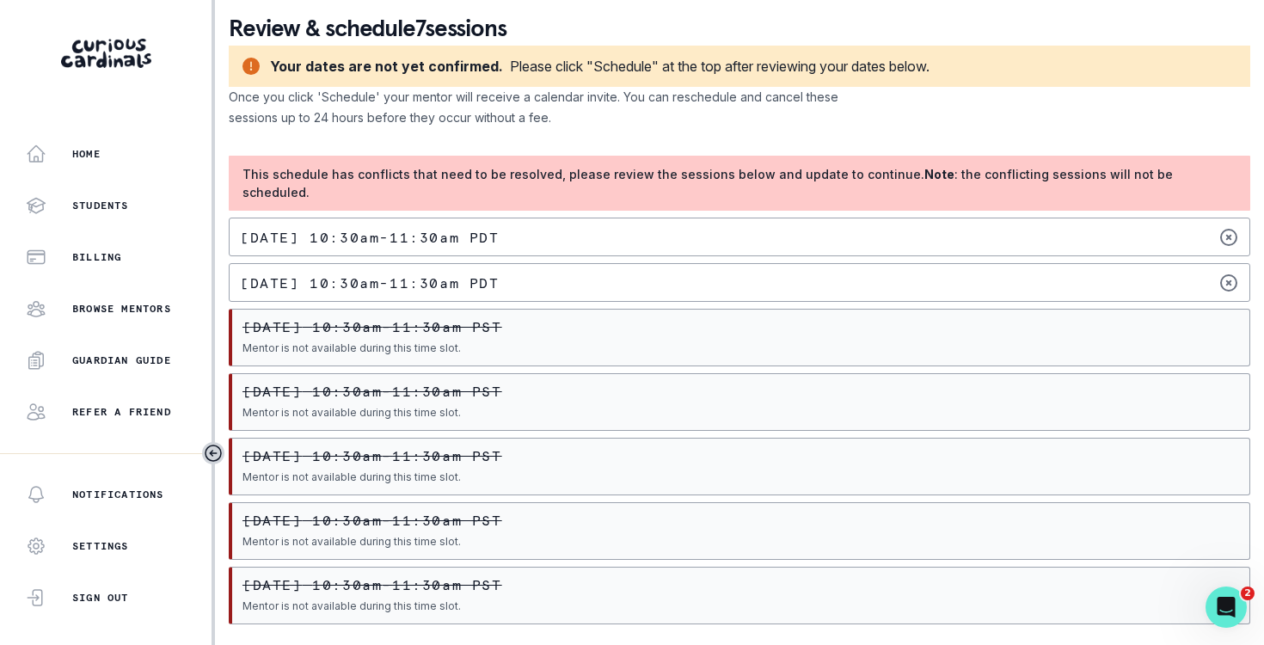
scroll to position [75, 0]
click at [1226, 282] on icon at bounding box center [1228, 283] width 21 height 21
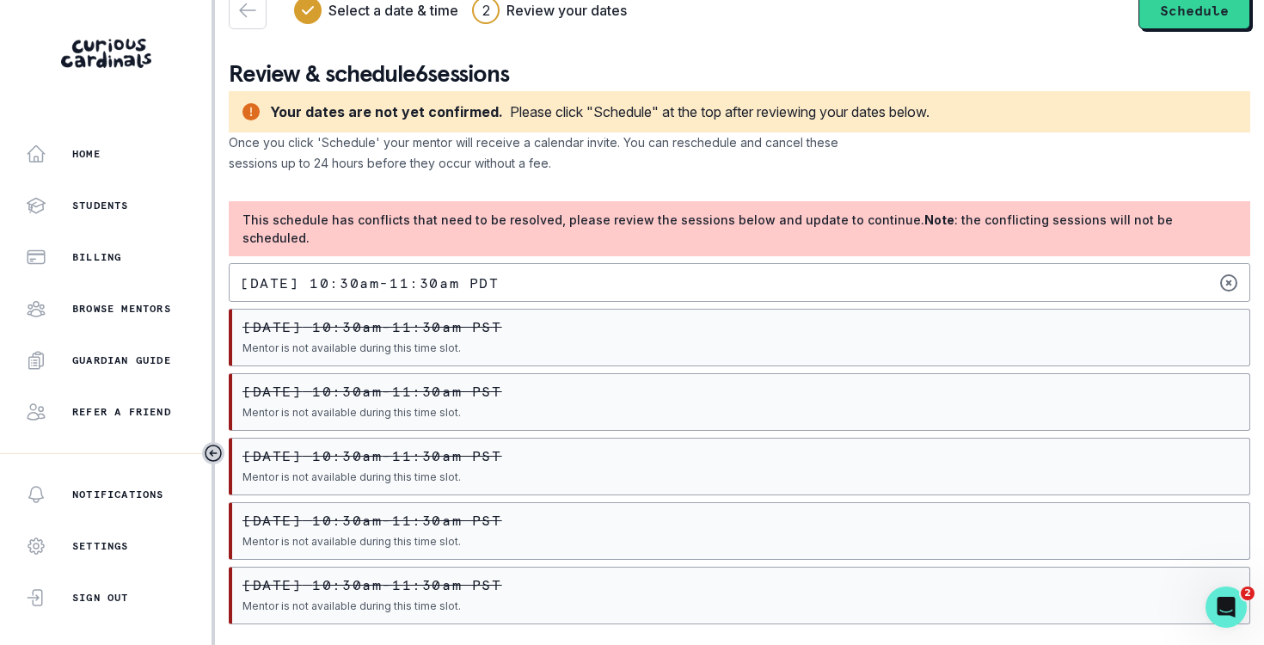
scroll to position [0, 0]
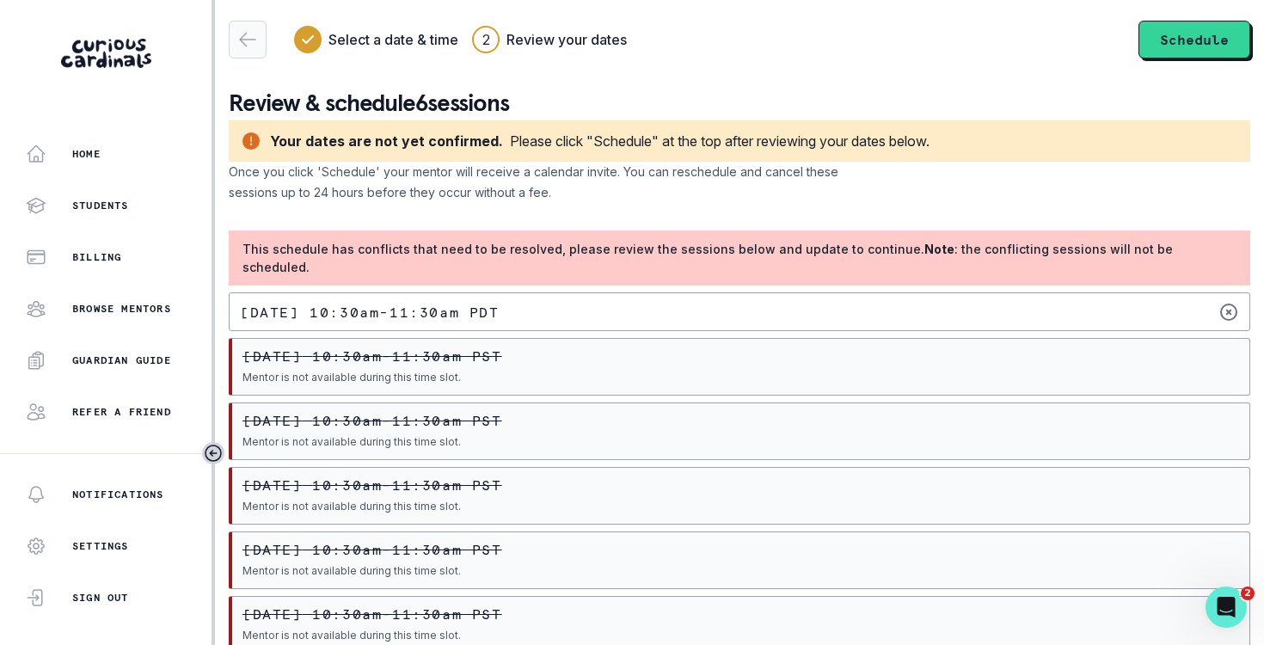
click at [250, 28] on button "button" at bounding box center [248, 40] width 38 height 38
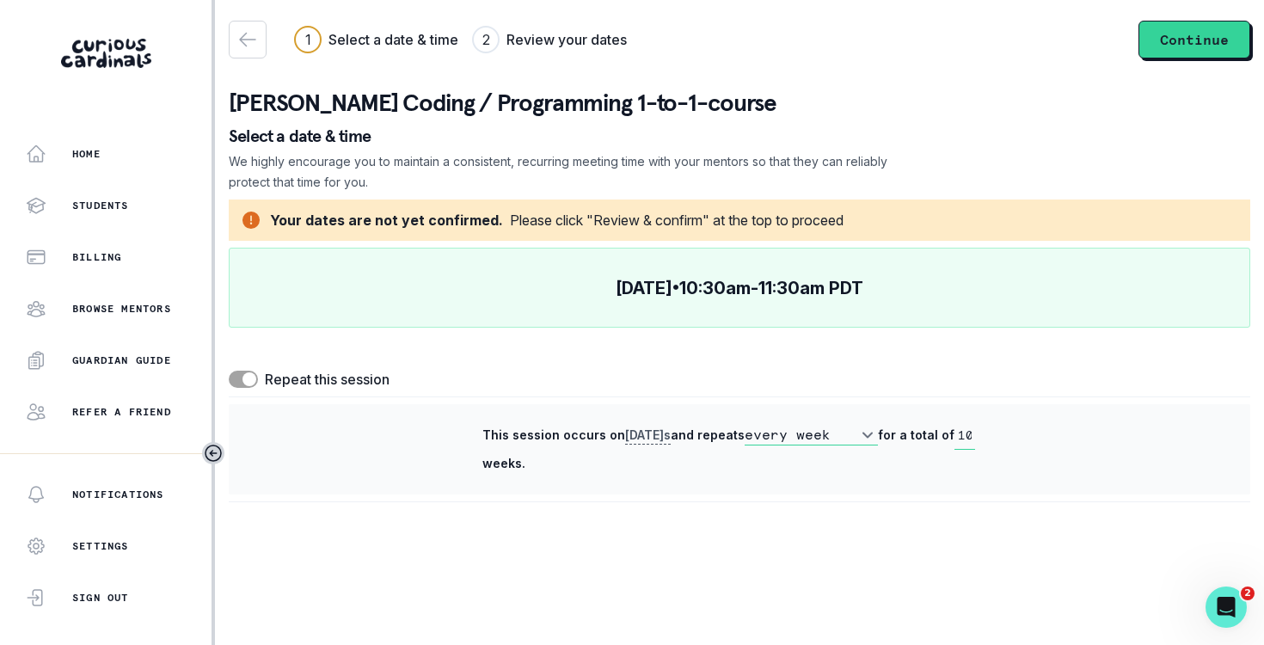
click at [875, 436] on select "every week every 2 weeks" at bounding box center [811, 435] width 133 height 21
click at [244, 375] on span at bounding box center [249, 379] width 14 height 14
click at [229, 371] on input "checkbox" at bounding box center [228, 370] width 1 height 1
checkbox input "false"
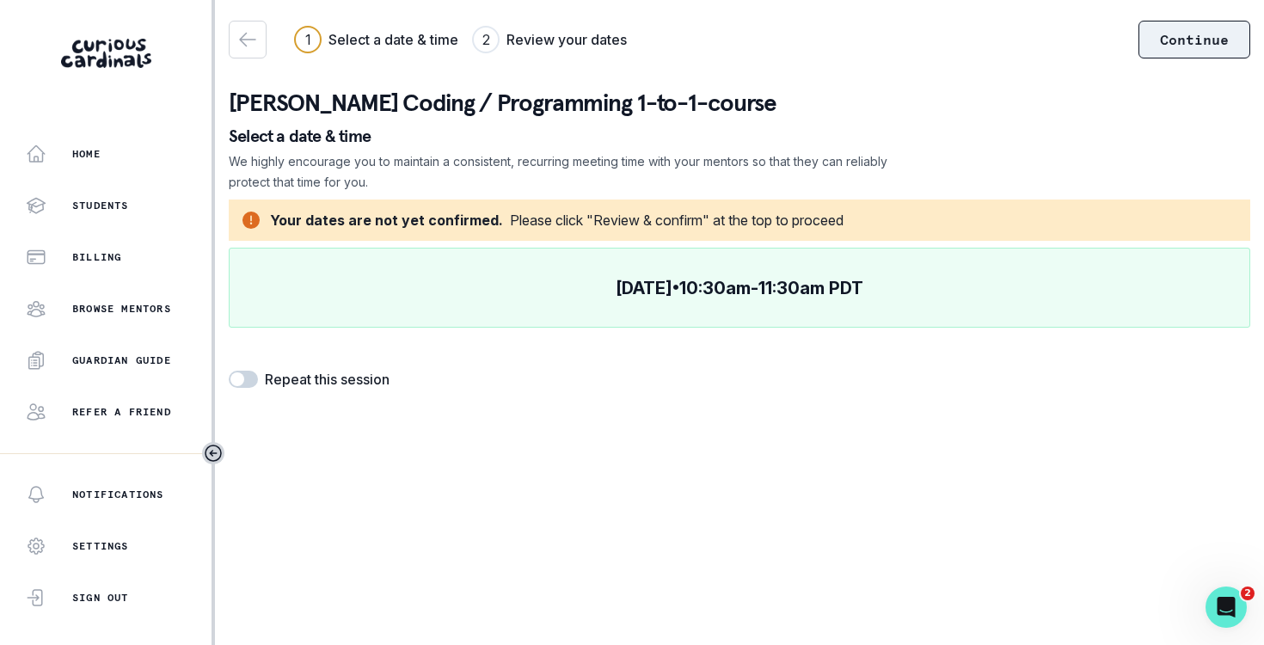
click at [1200, 38] on button "Continue" at bounding box center [1194, 40] width 112 height 38
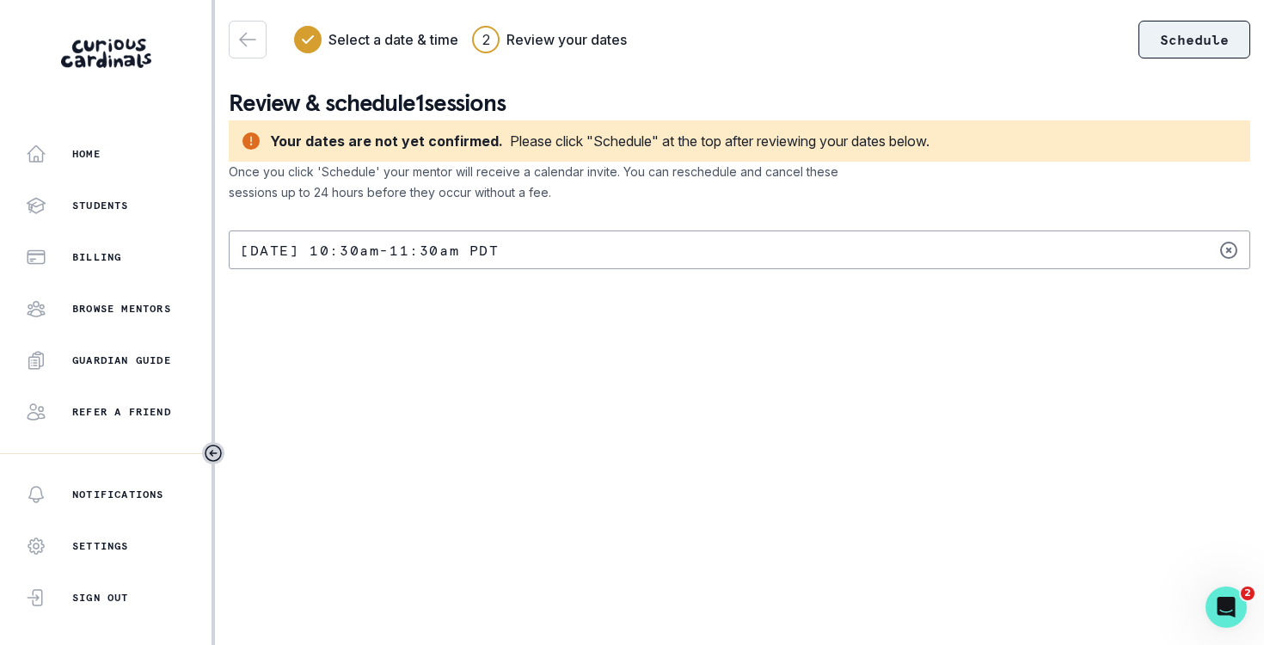
click at [1161, 36] on button "Schedule" at bounding box center [1194, 40] width 112 height 38
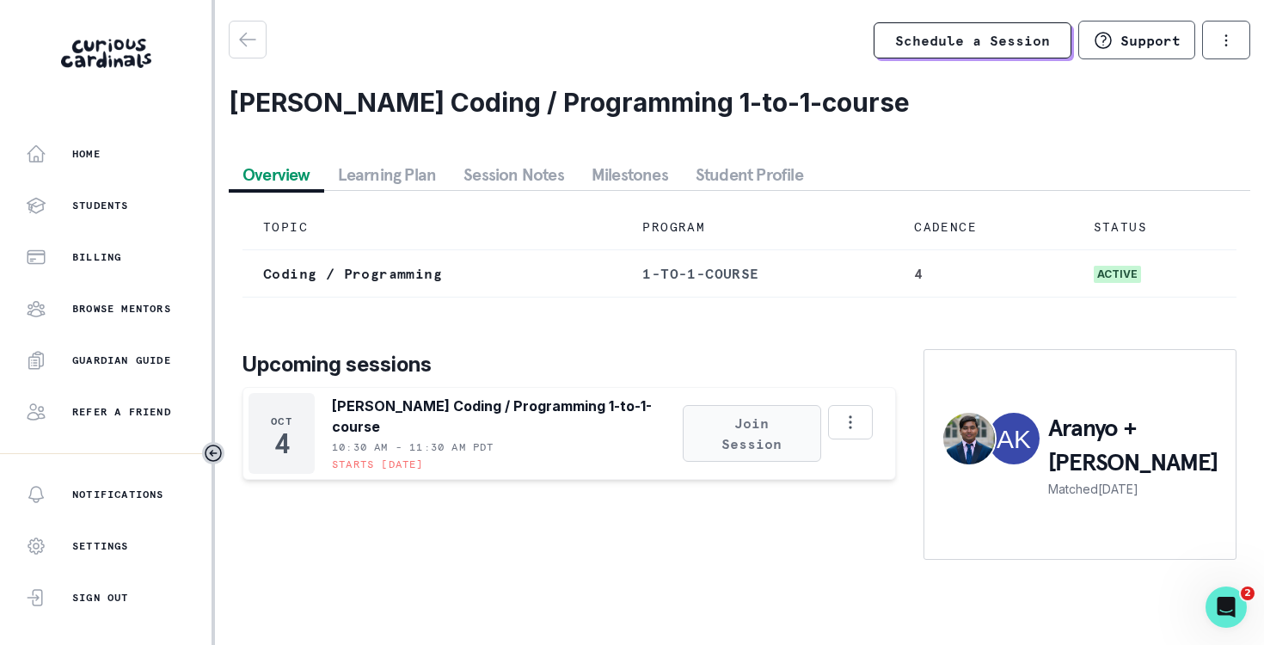
click at [745, 443] on button "Join Session" at bounding box center [752, 433] width 138 height 57
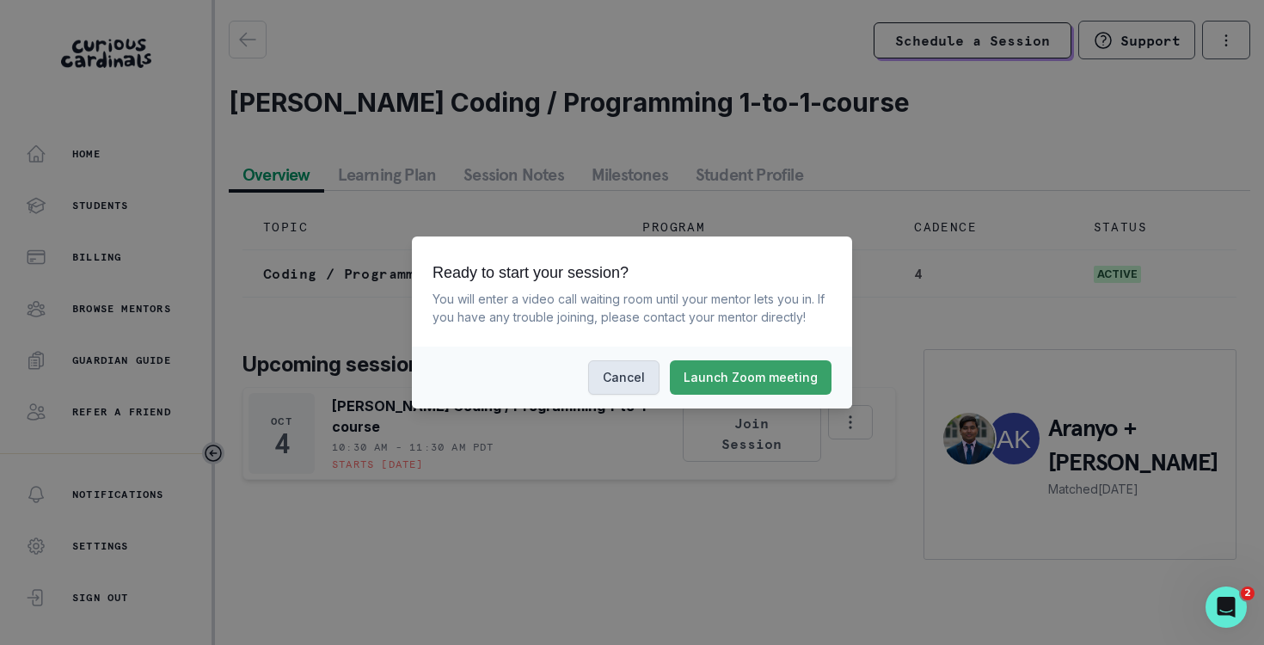
click at [627, 365] on button "Cancel" at bounding box center [623, 377] width 71 height 34
